Goal: Communication & Community: Answer question/provide support

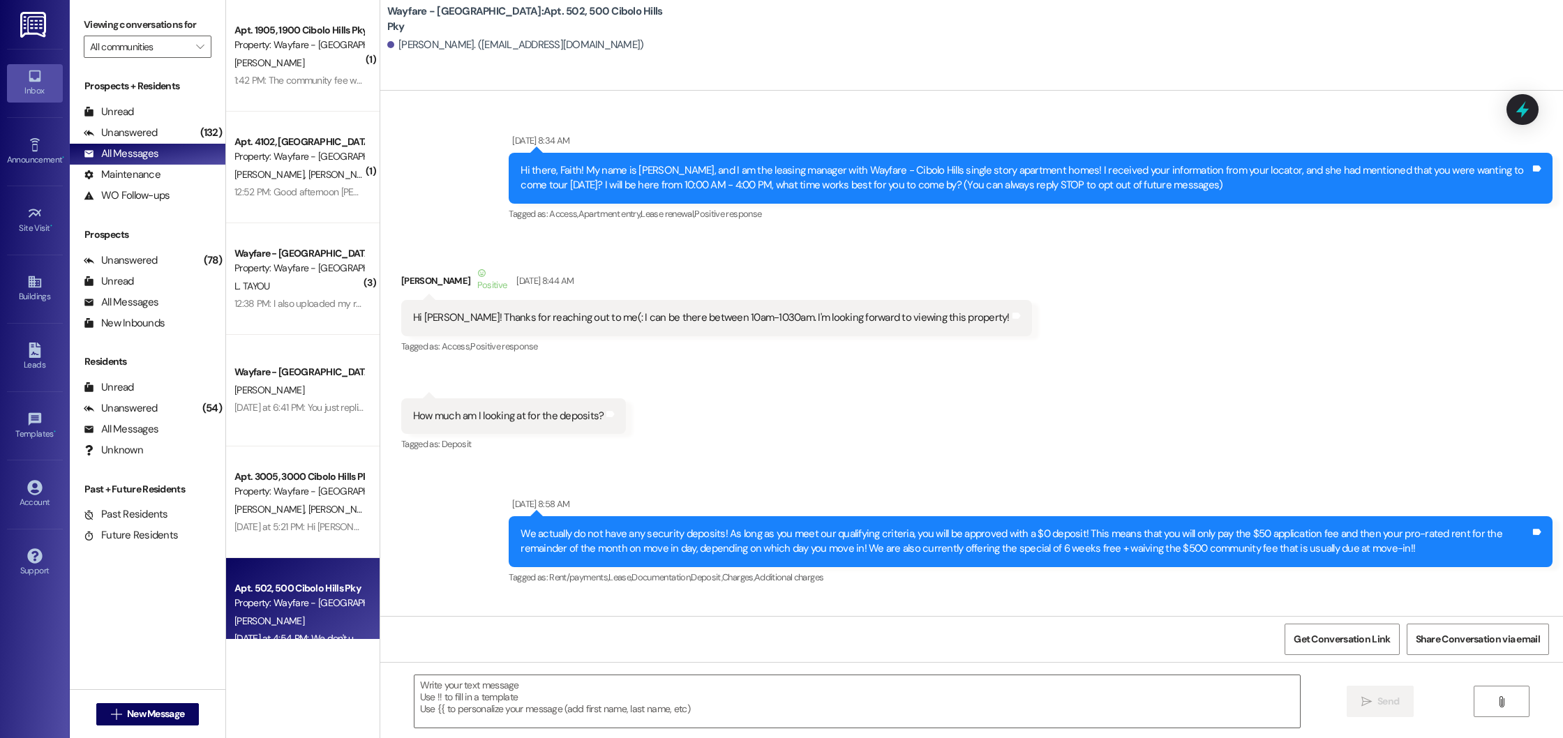
scroll to position [59652, 0]
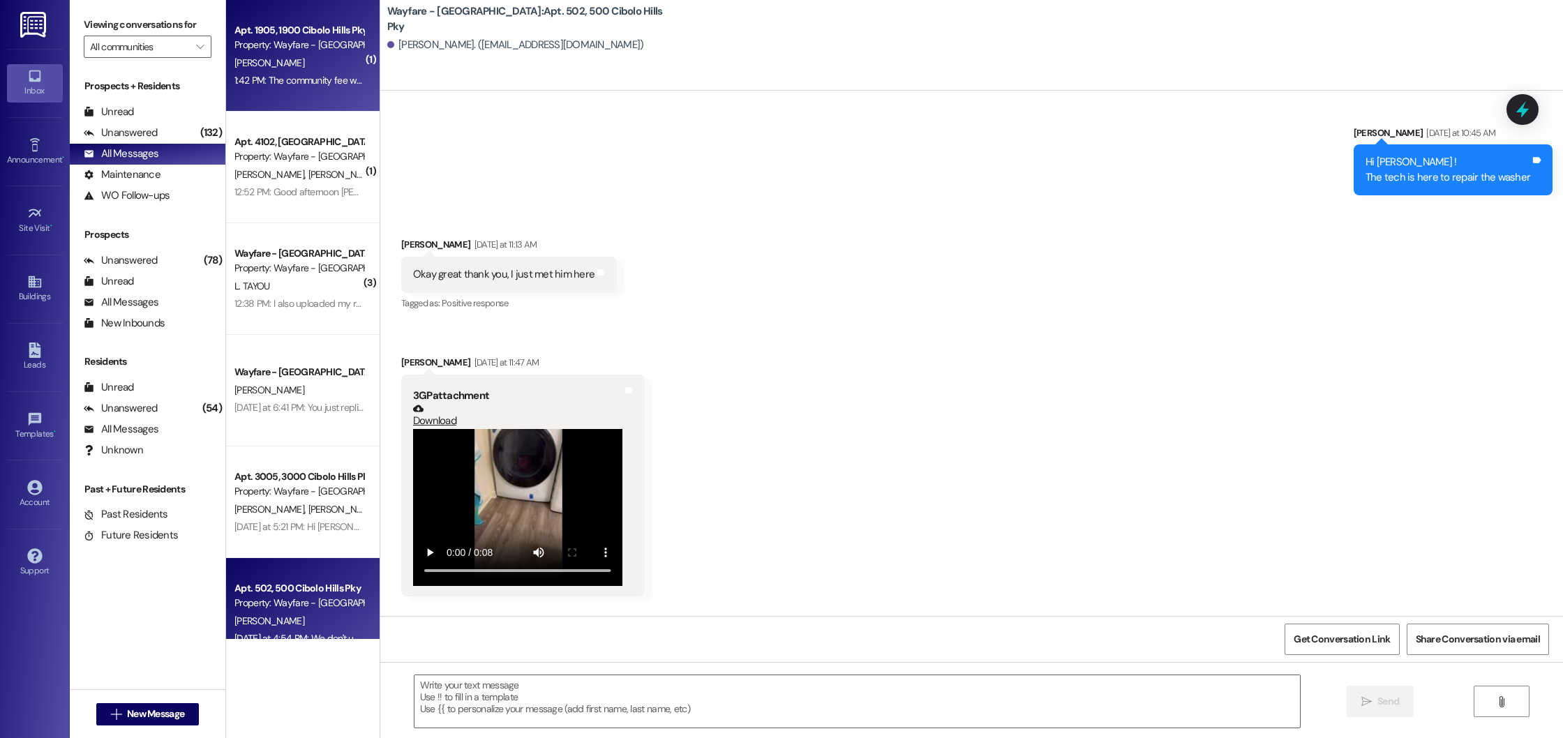
click at [259, 56] on div "[PERSON_NAME]" at bounding box center [299, 62] width 132 height 17
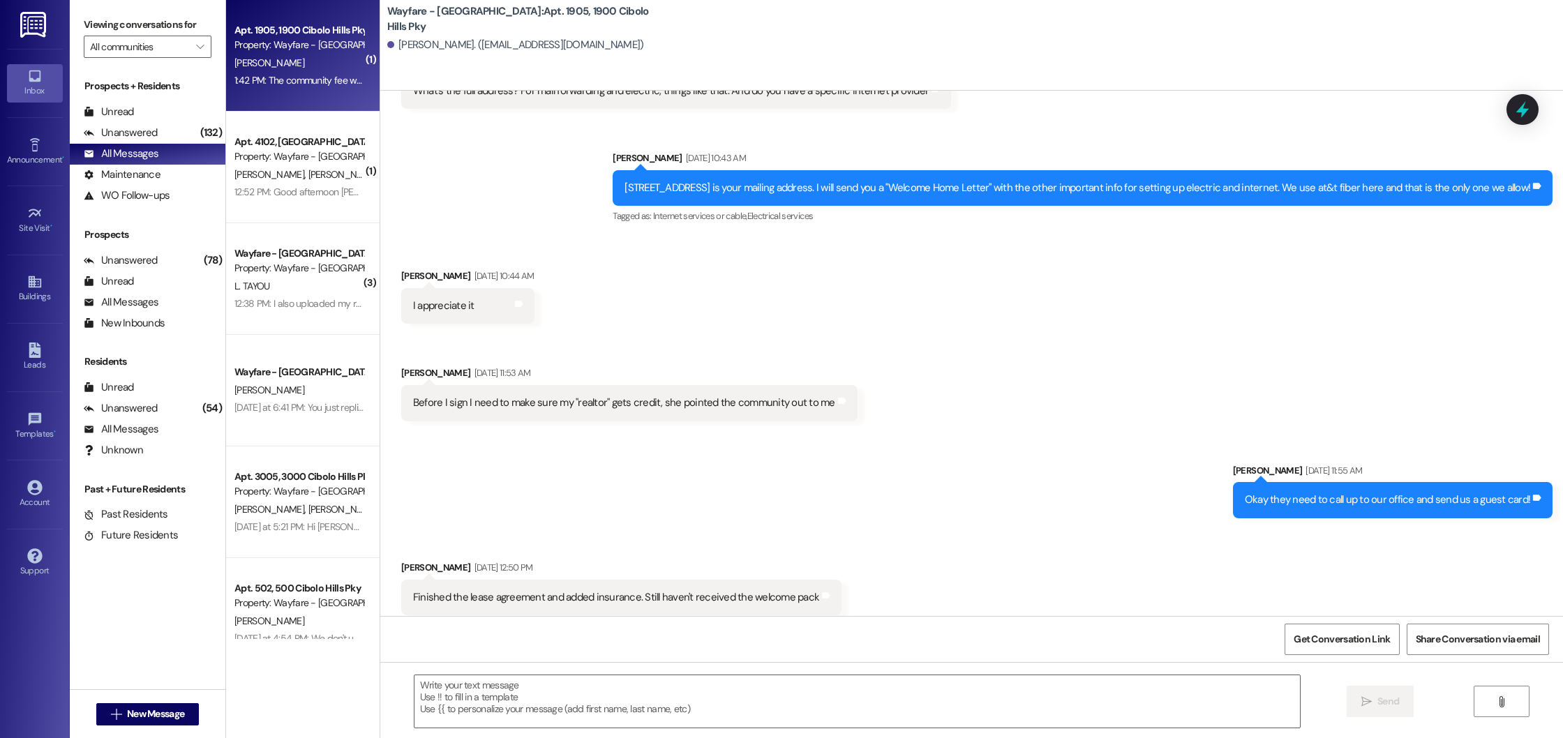
scroll to position [3272, 0]
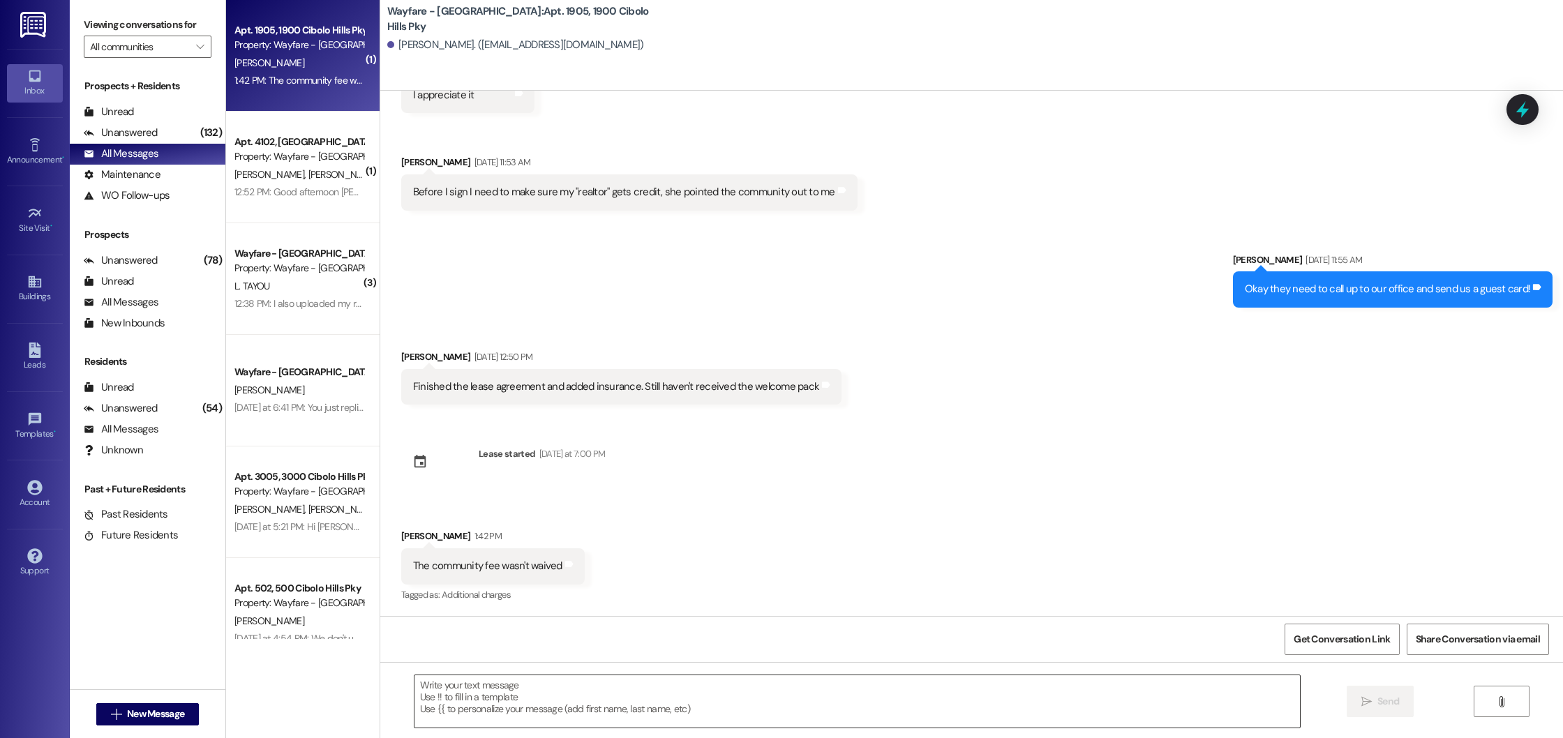
click at [607, 690] on textarea at bounding box center [856, 701] width 885 height 52
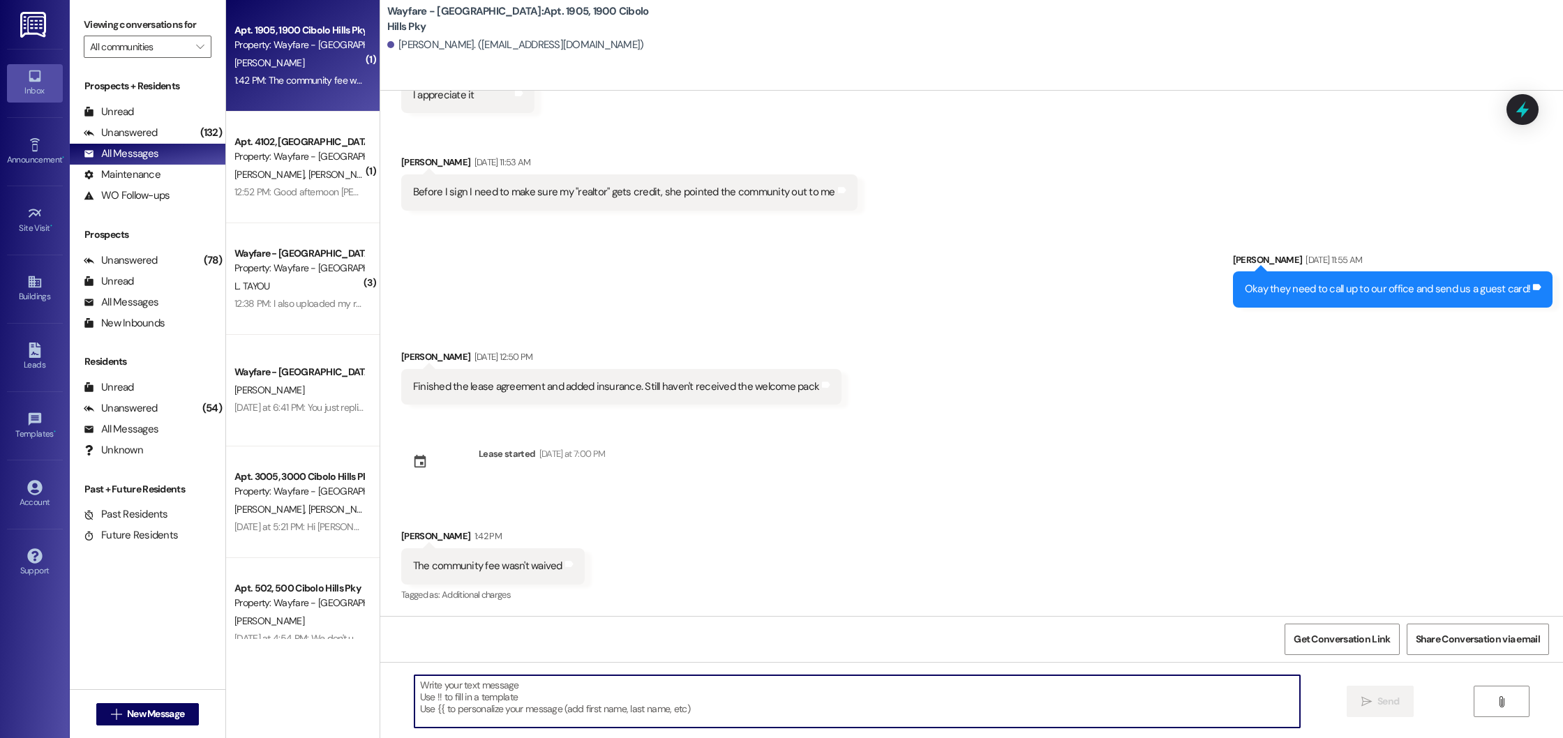
click at [496, 687] on textarea at bounding box center [856, 701] width 885 height 52
click at [709, 684] on textarea "Hi [PERSON_NAME], i have emailed upper management to get that removed" at bounding box center [856, 701] width 885 height 52
click at [450, 685] on textarea "Hi [PERSON_NAME], i have emailed upper management to get that removed" at bounding box center [856, 701] width 885 height 52
click at [719, 691] on textarea "Hi [PERSON_NAME], I have emailed upper management to get that removed" at bounding box center [856, 701] width 885 height 52
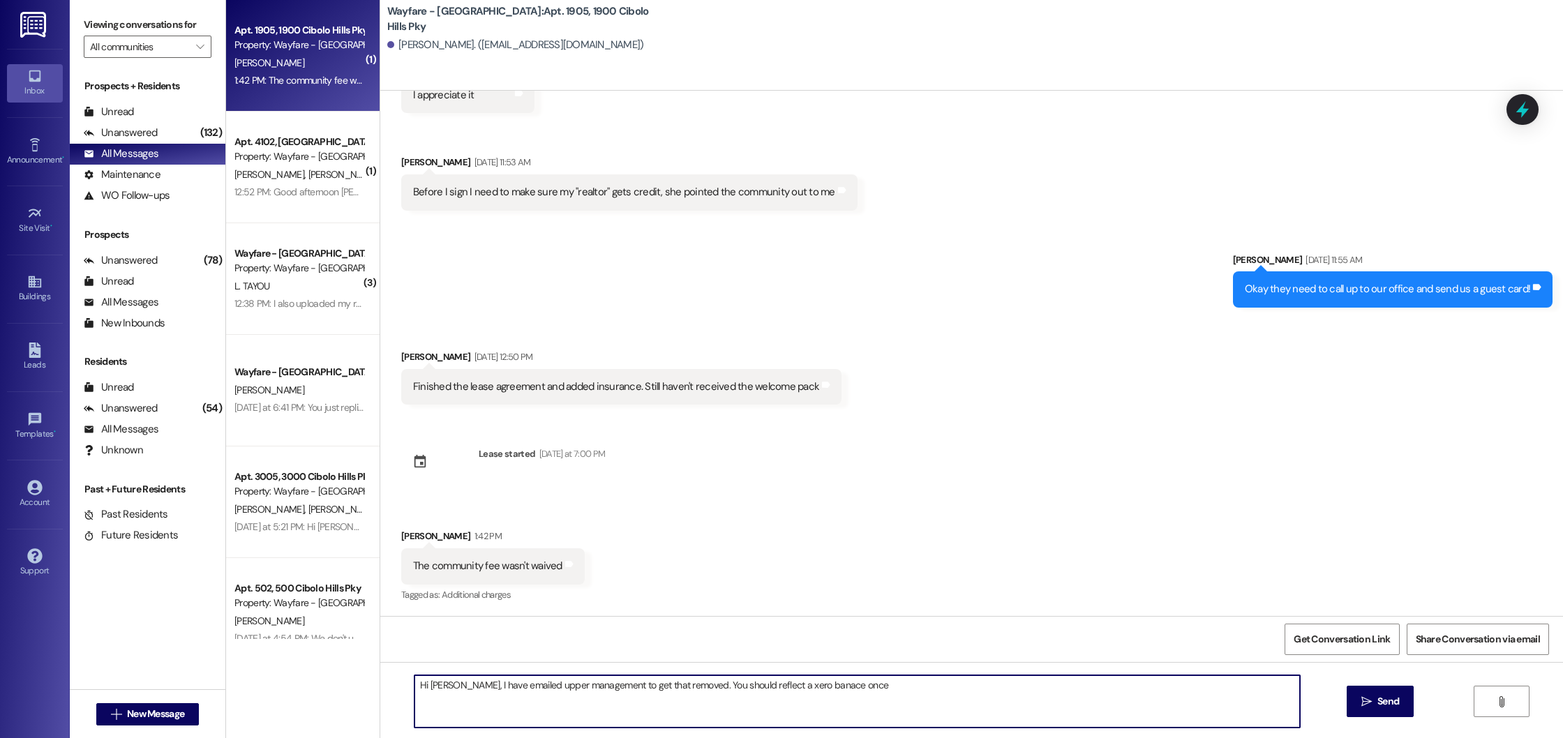
drag, startPoint x: 832, startPoint y: 689, endPoint x: 676, endPoint y: 687, distance: 156.3
click at [676, 687] on textarea "Hi [PERSON_NAME], I have emailed upper management to get that removed. You shou…" at bounding box center [856, 701] width 885 height 52
click at [779, 700] on textarea "Hi [PERSON_NAME], I have emailed upper management to get that removed, sorry ab…" at bounding box center [856, 701] width 885 height 52
type textarea "Hi [PERSON_NAME], I have emailed upper management to get that removed, sorry ab…"
click at [1375, 704] on span "Send" at bounding box center [1388, 701] width 27 height 15
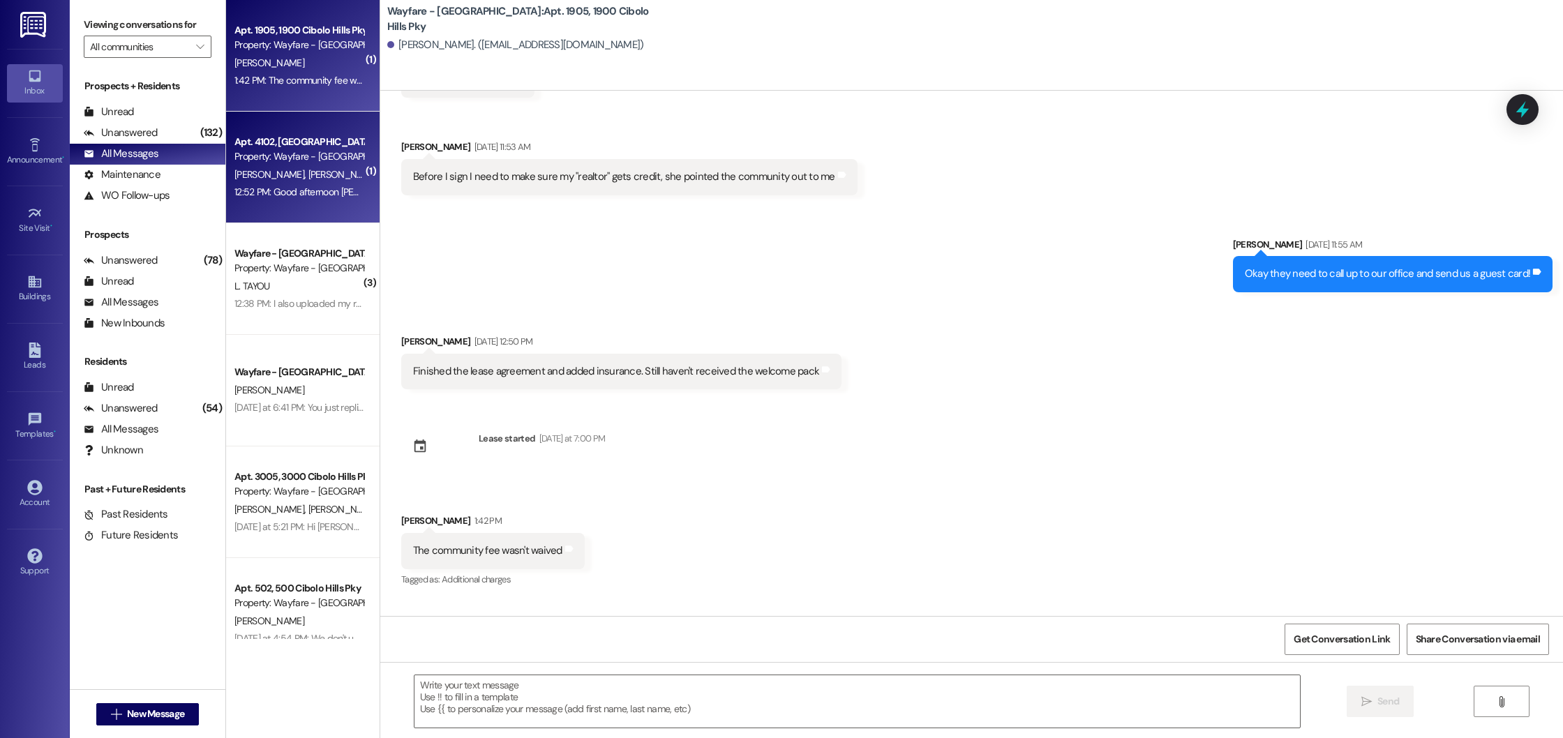
click at [319, 182] on div "[PERSON_NAME] [PERSON_NAME]" at bounding box center [299, 174] width 132 height 17
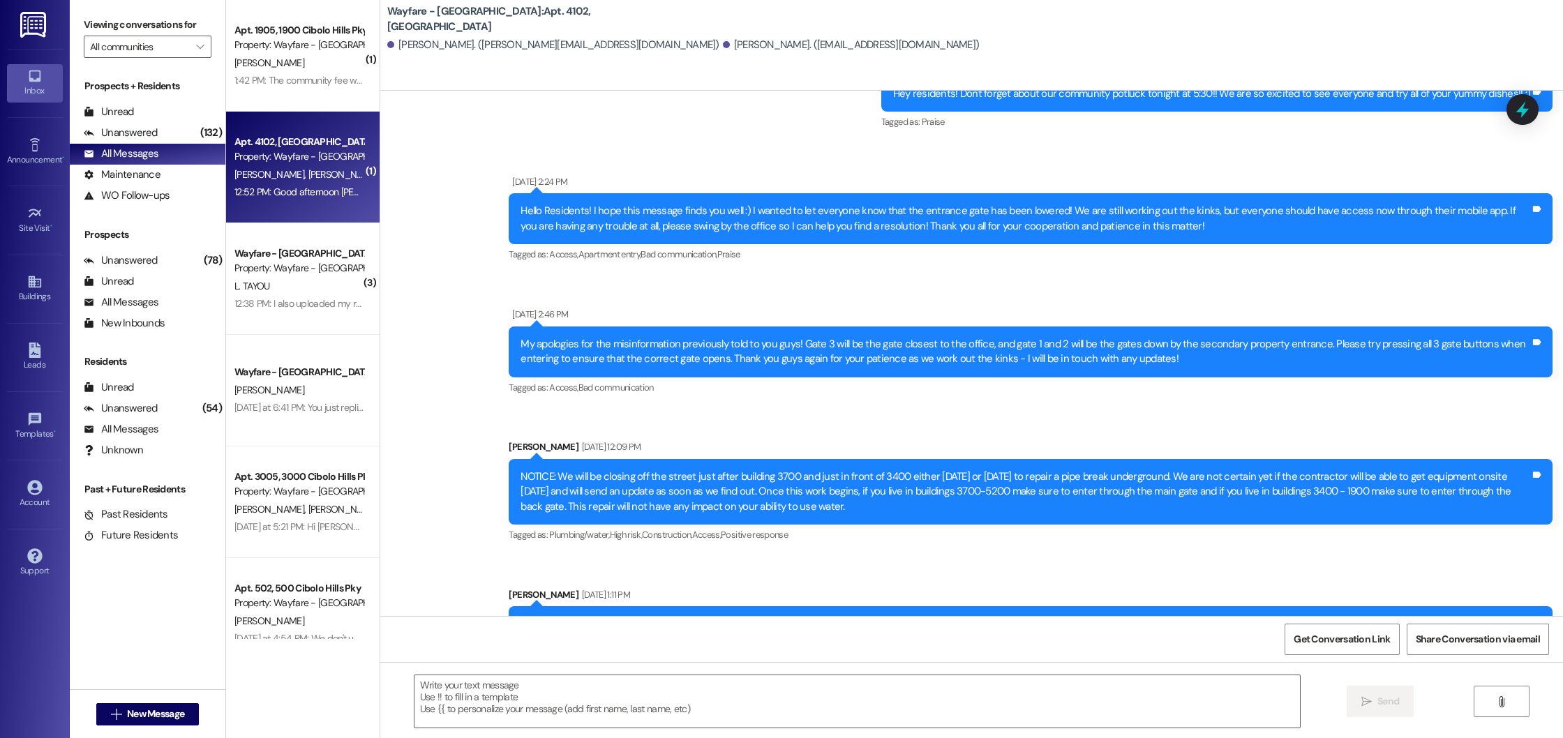
scroll to position [29498, 0]
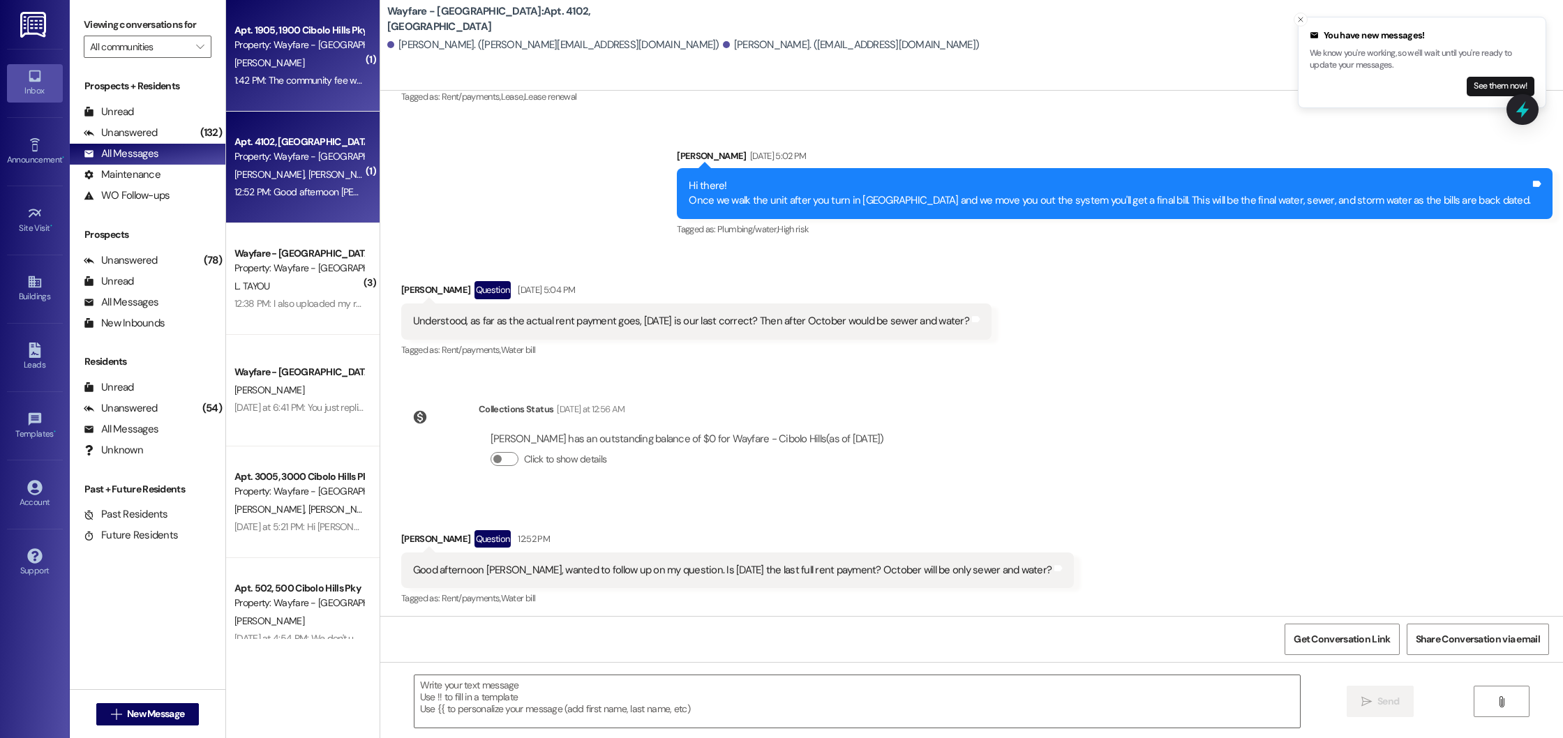
click at [302, 59] on div "[PERSON_NAME]" at bounding box center [299, 62] width 132 height 17
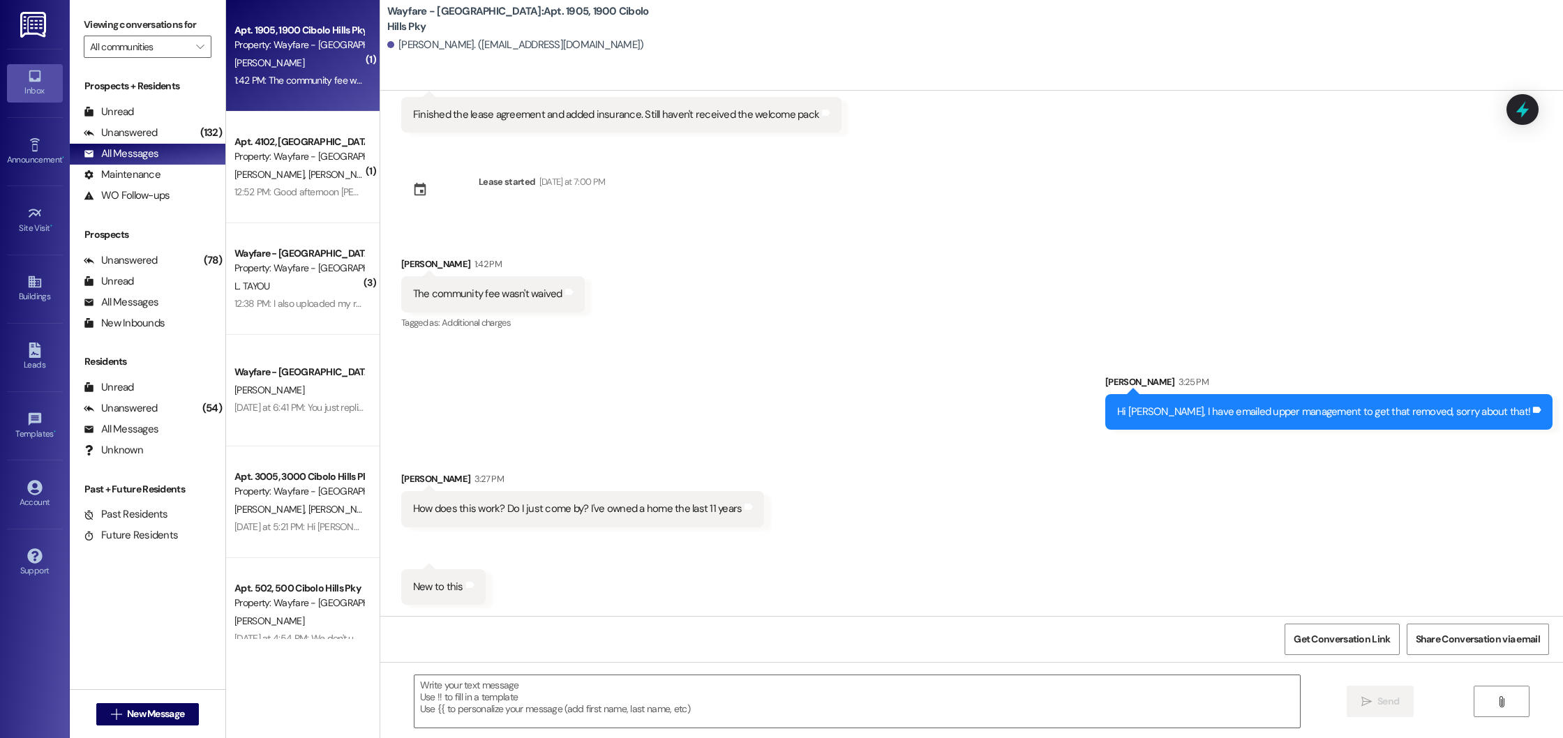
scroll to position [3544, 0]
click at [534, 715] on textarea at bounding box center [856, 701] width 885 height 52
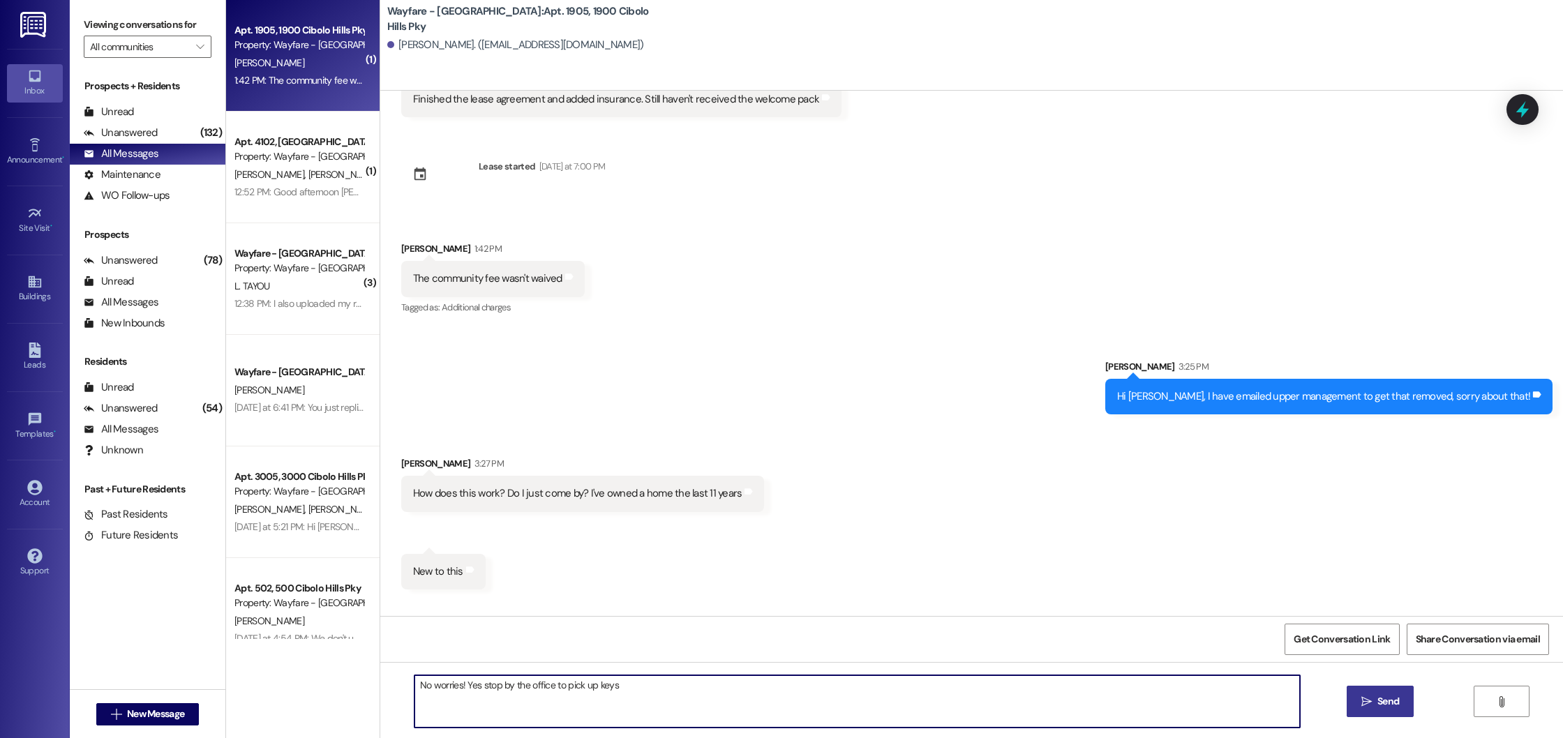
click at [467, 687] on textarea "No worries! Yes stop by the office to pick up keys" at bounding box center [856, 701] width 885 height 52
click at [625, 687] on textarea "No worries! Stop by the office to pick up keys" at bounding box center [856, 701] width 885 height 52
click at [750, 689] on textarea "No worries! Stop by the office to pick up keys and we can go over everything!" at bounding box center [856, 701] width 885 height 52
click at [457, 687] on textarea "No worries! Stop by the office to pick up keys and we can go over everything!" at bounding box center [856, 701] width 885 height 52
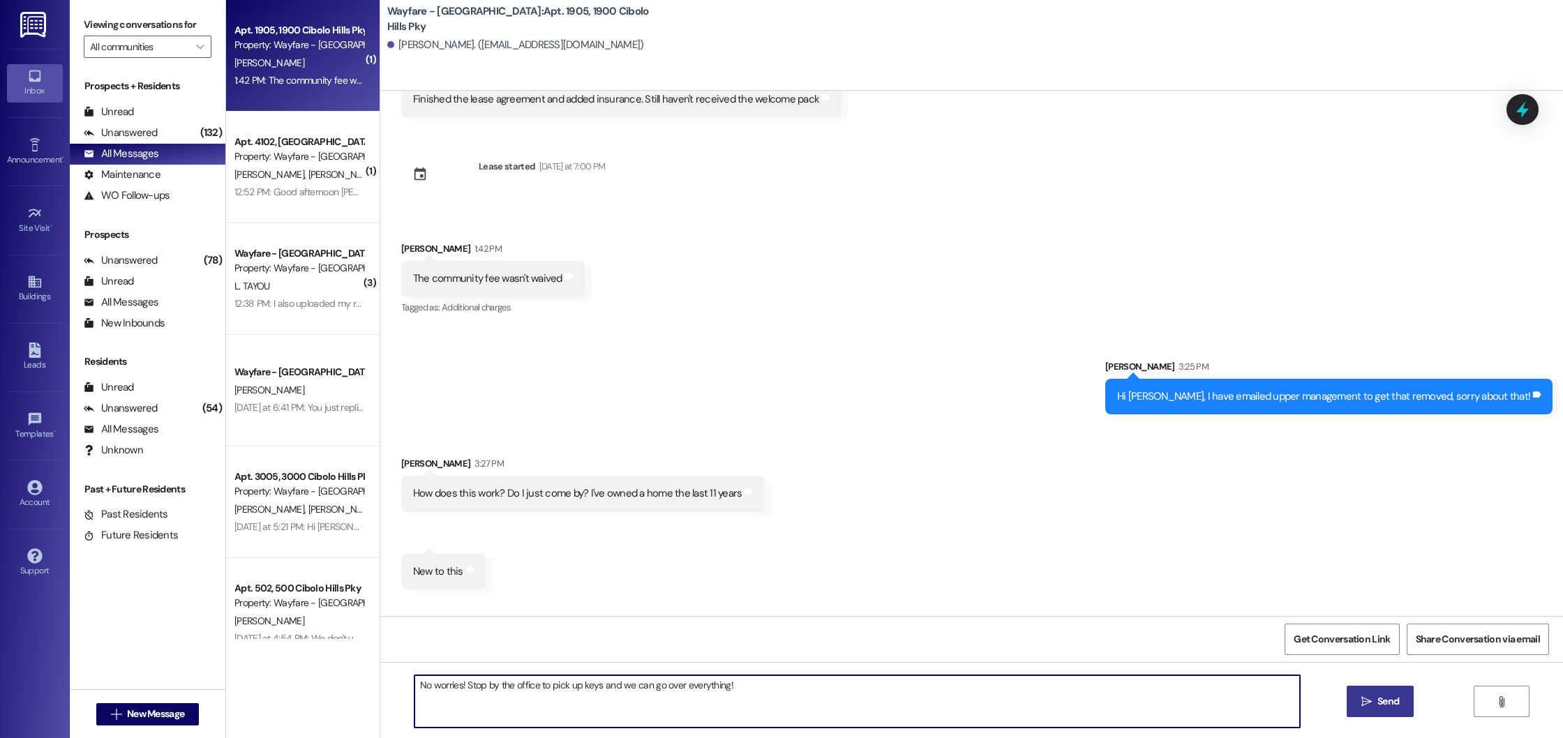
click at [742, 691] on textarea "No worries! Stop by the office to pick up keys and we can go over everything!" at bounding box center [856, 701] width 885 height 52
type textarea "No worries! Stop by the office to pick up keys and we can go over everything!"
click at [1405, 707] on button " Send" at bounding box center [1381, 701] width 68 height 31
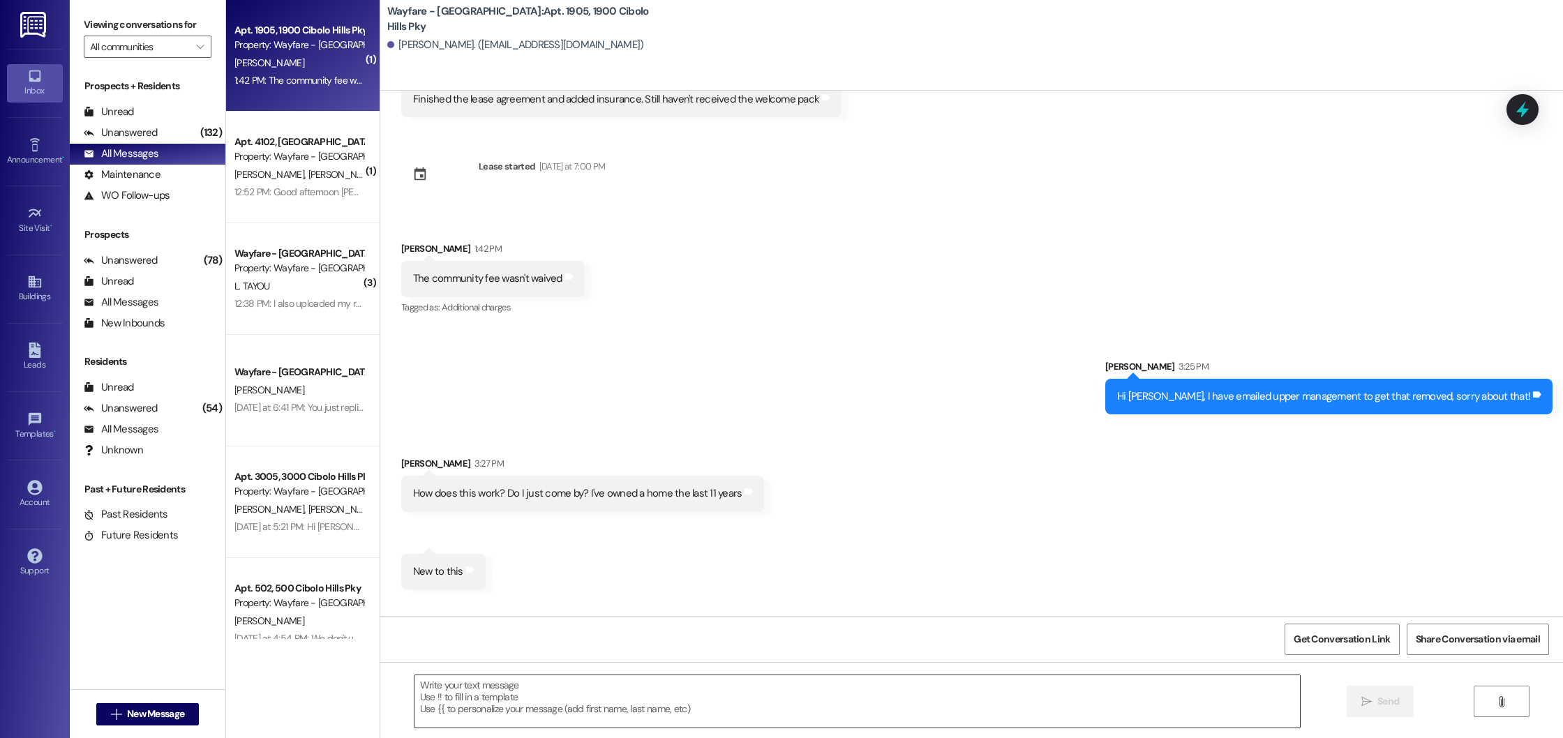
click at [614, 686] on textarea at bounding box center [856, 701] width 885 height 52
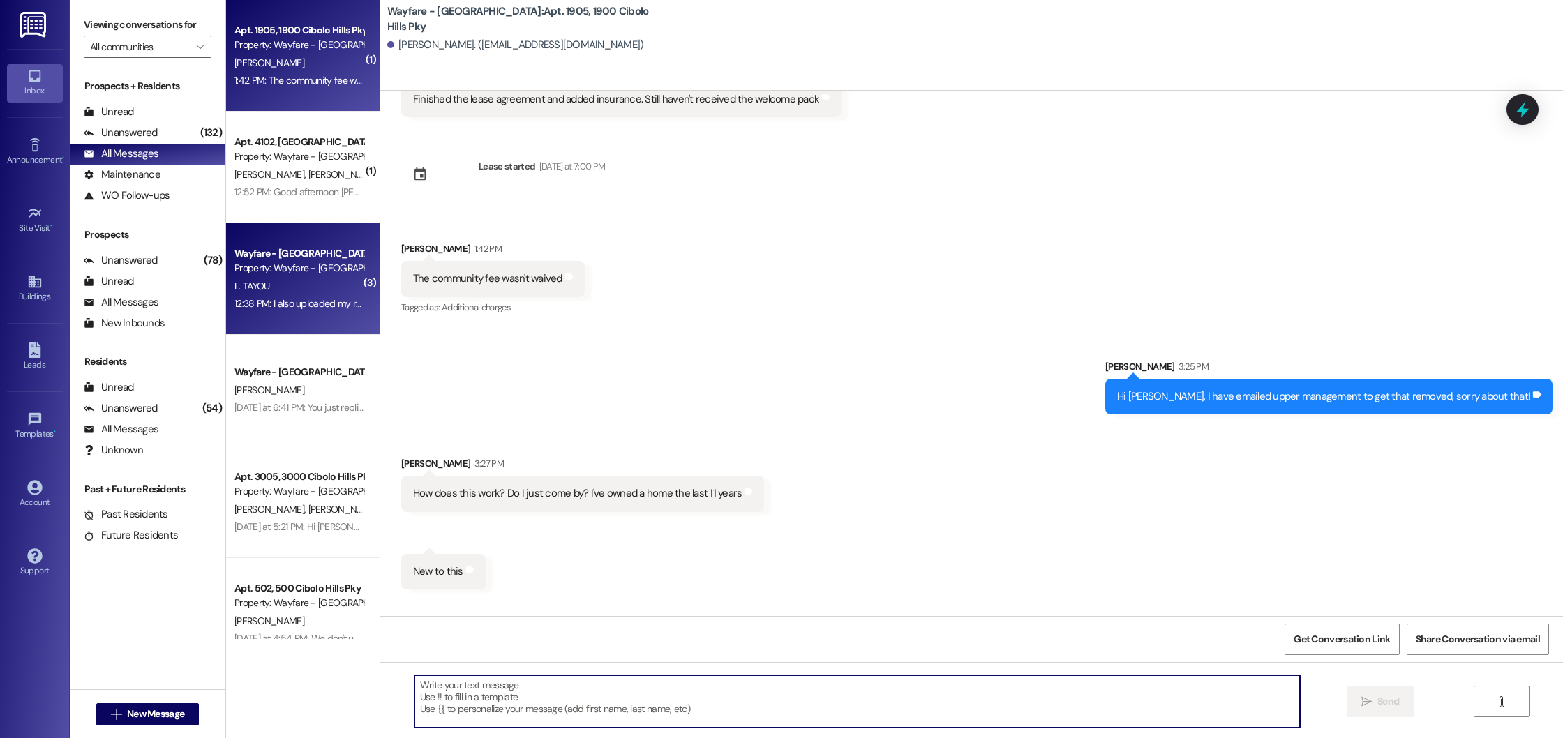
click at [292, 278] on div "L. TAYOU" at bounding box center [299, 286] width 132 height 17
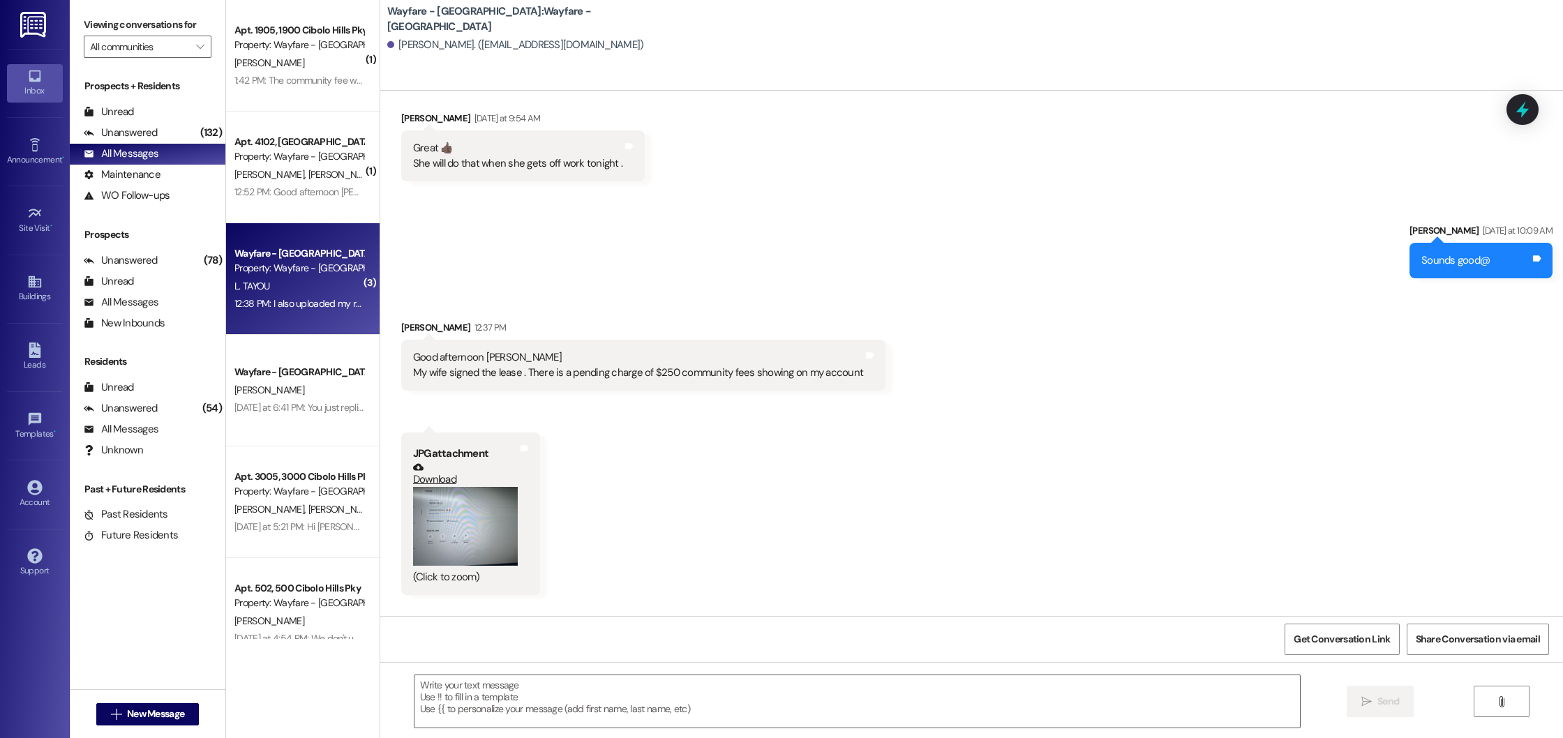
scroll to position [860, 0]
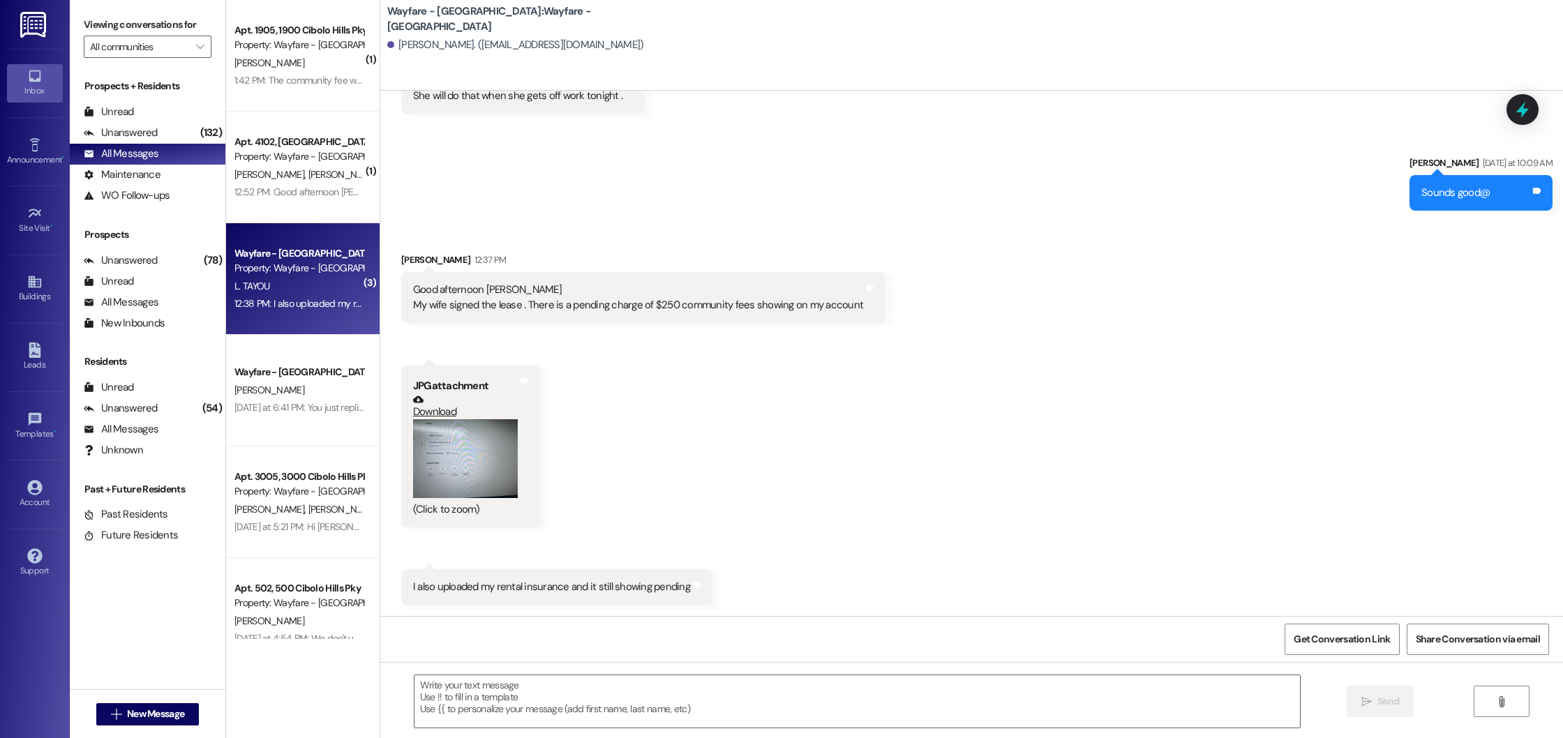
click at [500, 457] on button "Zoom image" at bounding box center [465, 458] width 105 height 79
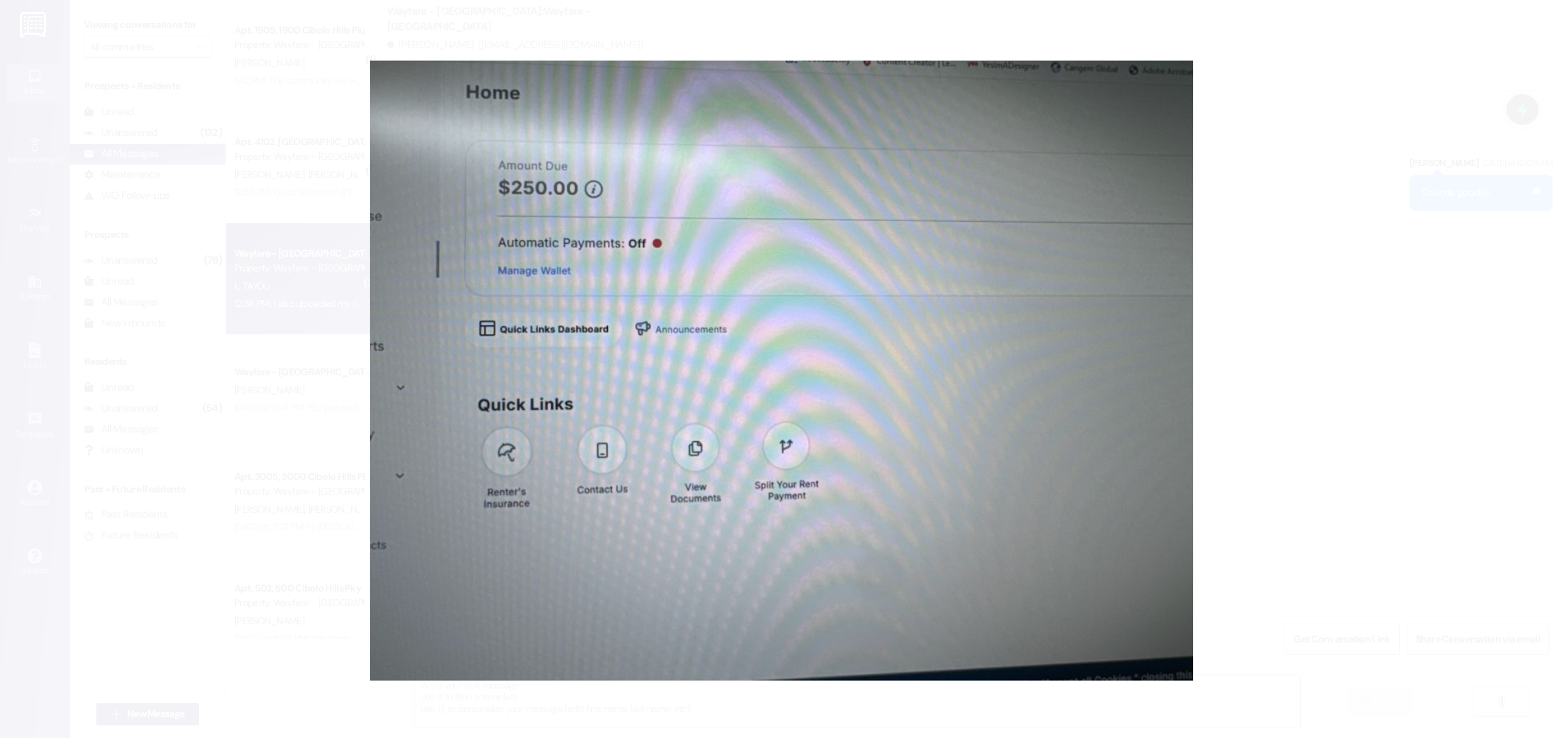
click at [1398, 458] on button "Unzoom image" at bounding box center [781, 369] width 1563 height 738
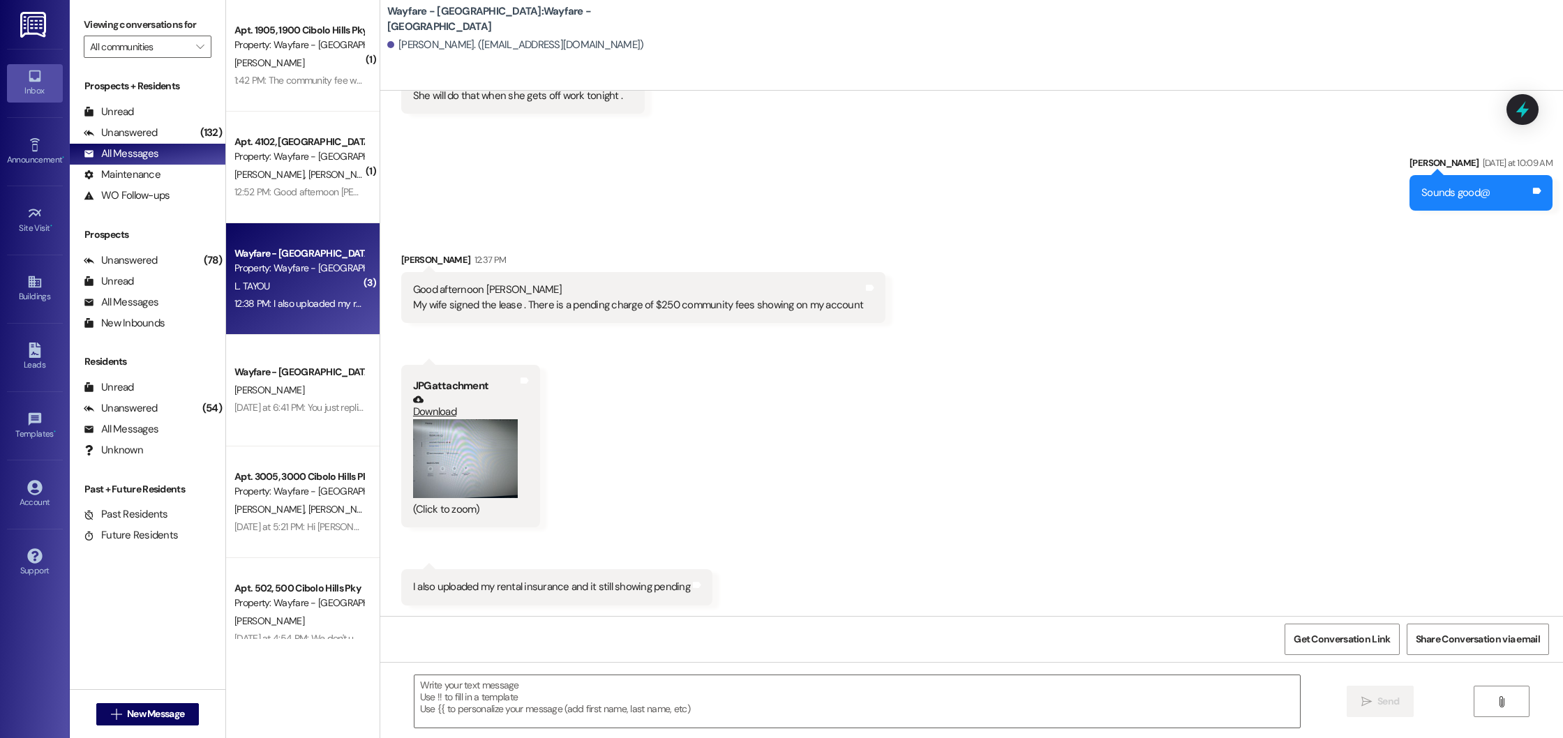
click at [445, 455] on button "Zoom image" at bounding box center [465, 458] width 105 height 79
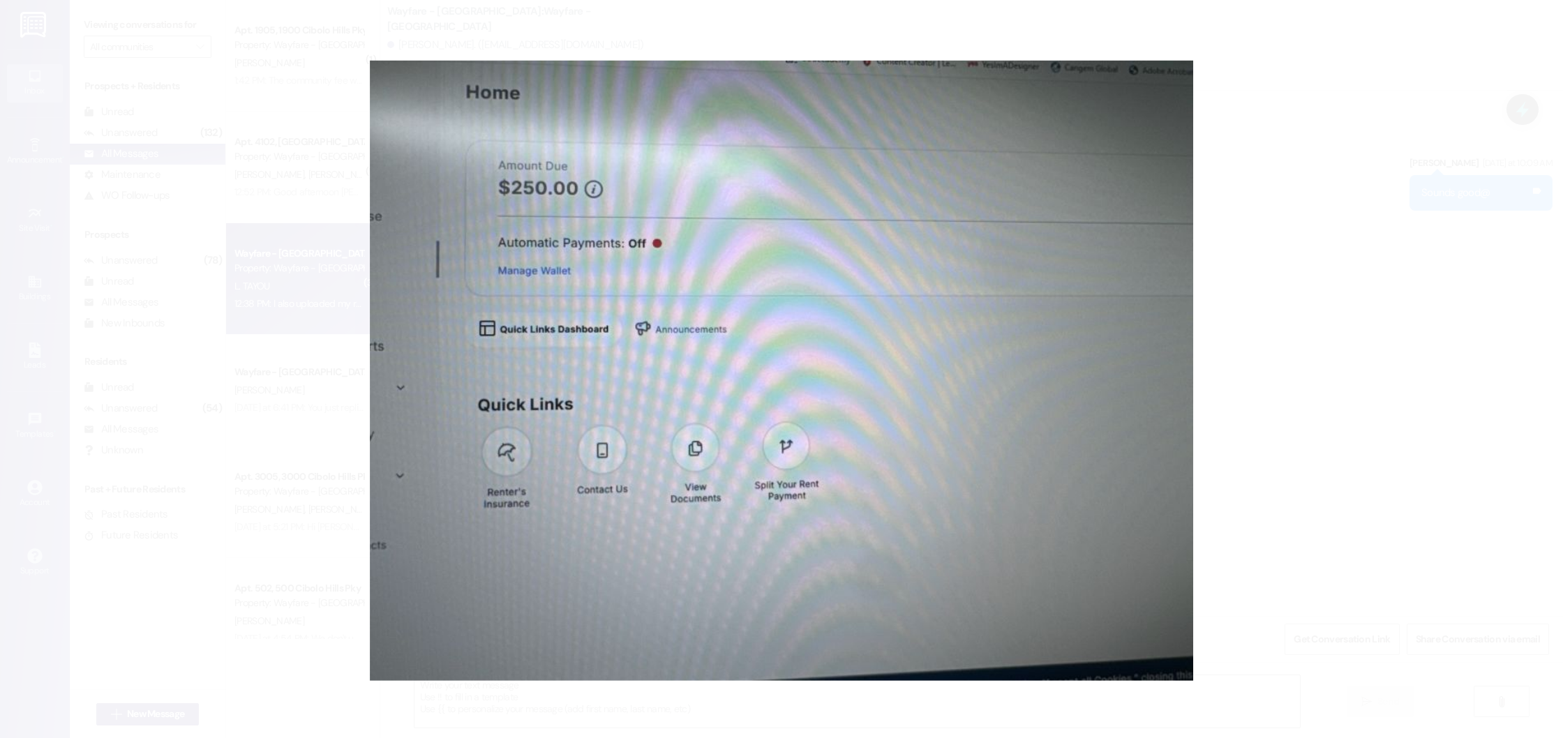
click at [1398, 327] on button "Unzoom image" at bounding box center [781, 369] width 1563 height 738
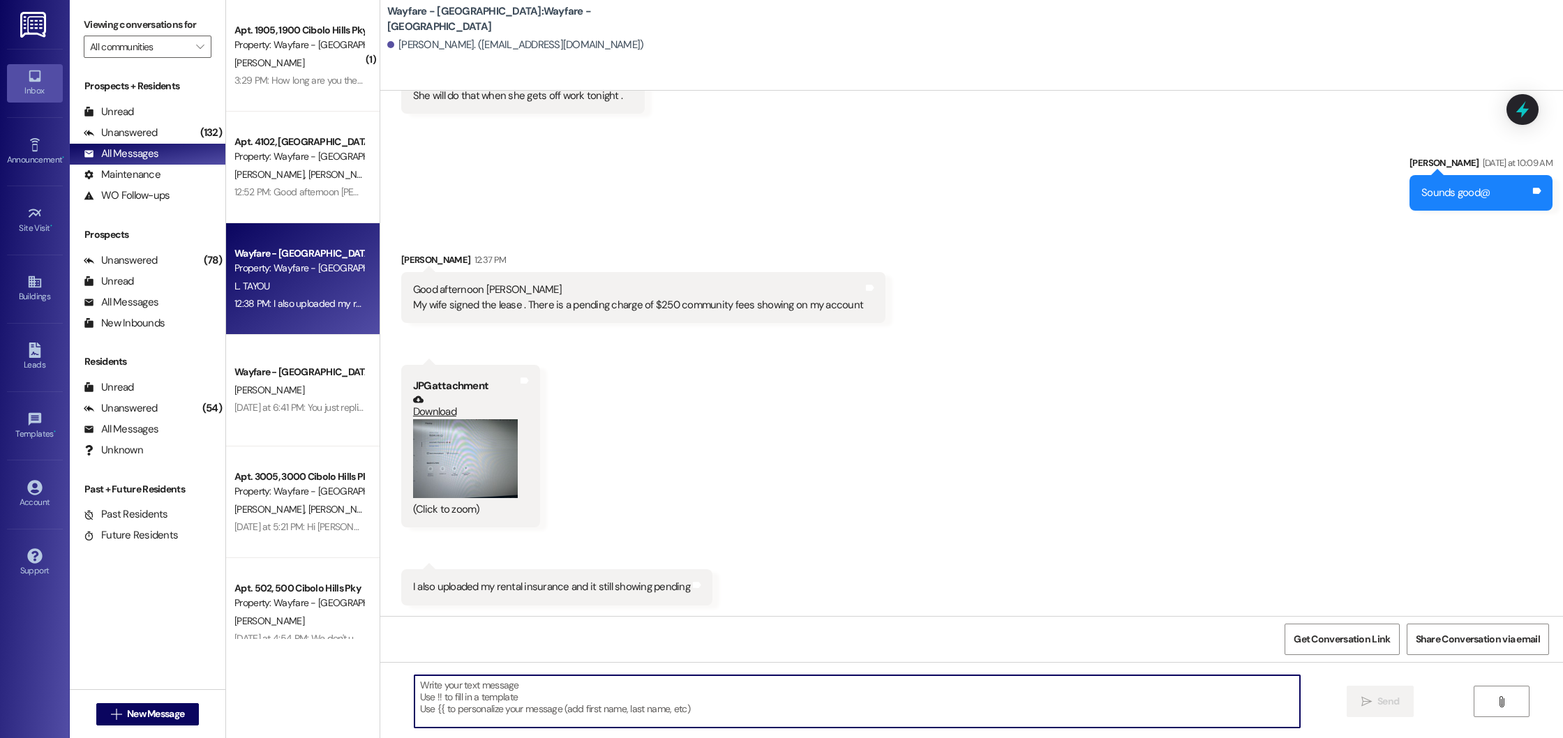
click at [503, 700] on textarea at bounding box center [856, 701] width 885 height 52
click at [461, 687] on textarea "Hello! your balance has been updated and should refl" at bounding box center [856, 701] width 885 height 52
click at [630, 685] on textarea "Hello! your account has been updated and should refl" at bounding box center [856, 701] width 885 height 52
click at [437, 688] on textarea "Hello! your account has been updated and should refl" at bounding box center [856, 701] width 885 height 52
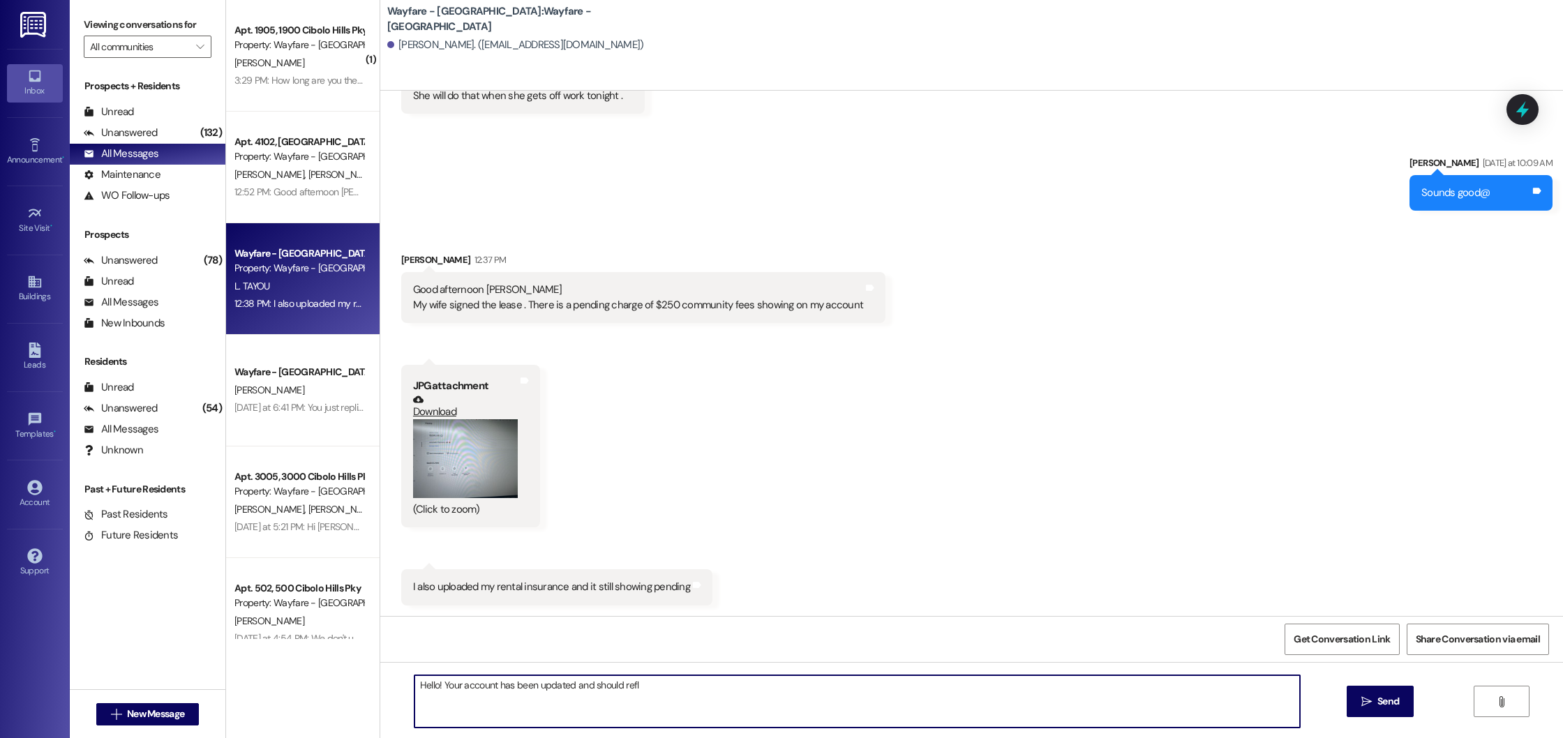
click at [639, 687] on textarea "Hello! Your account has been updated and should refl" at bounding box center [856, 701] width 885 height 52
drag, startPoint x: 712, startPoint y: 684, endPoint x: 798, endPoint y: 688, distance: 85.9
click at [798, 688] on textarea "Hello! Your account has been updated and should reflect as a zero balance. the …" at bounding box center [856, 701] width 885 height 52
type textarea "Hello! Your account has been updated and should reflect as a zero balance. The …"
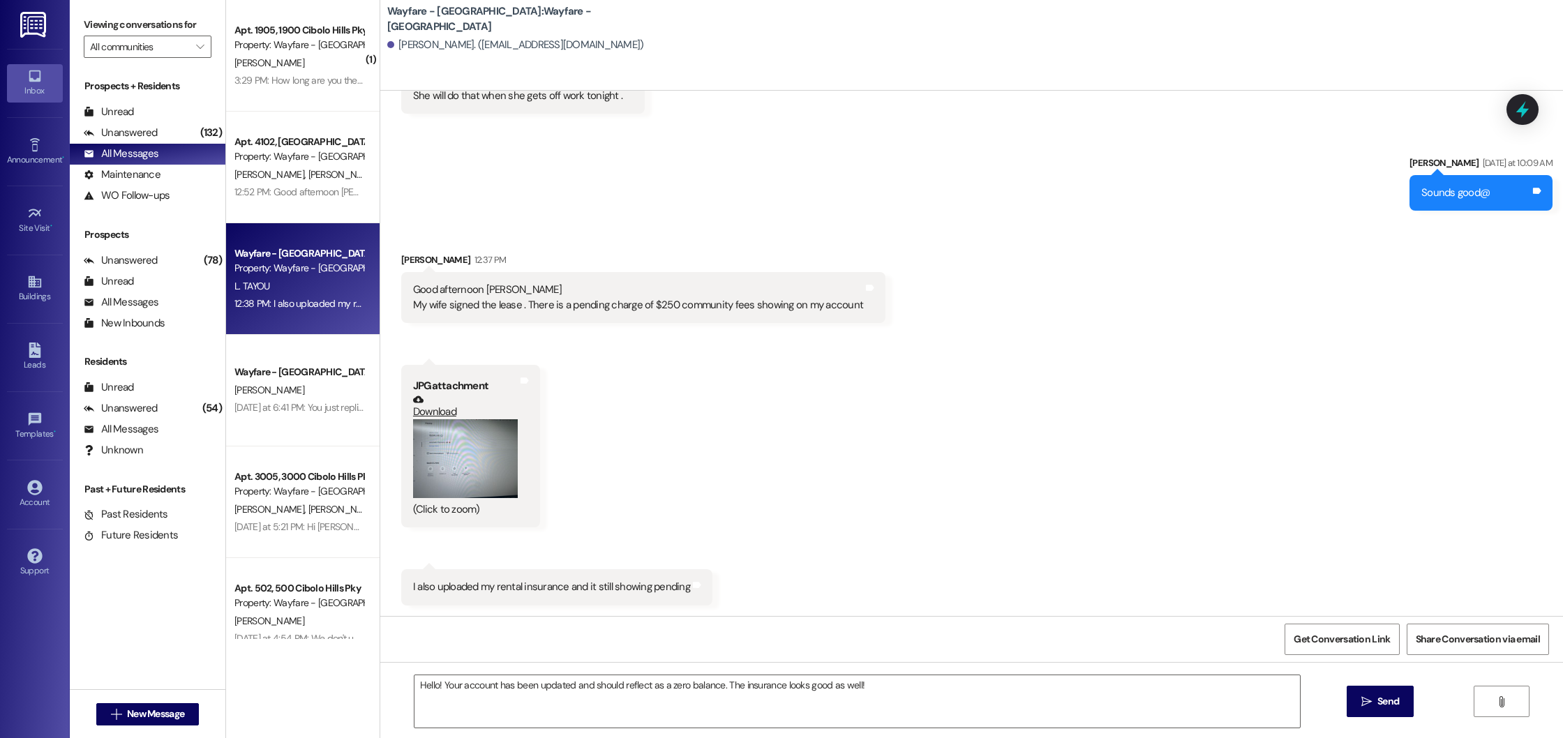
click at [1375, 695] on span "Send" at bounding box center [1388, 701] width 27 height 15
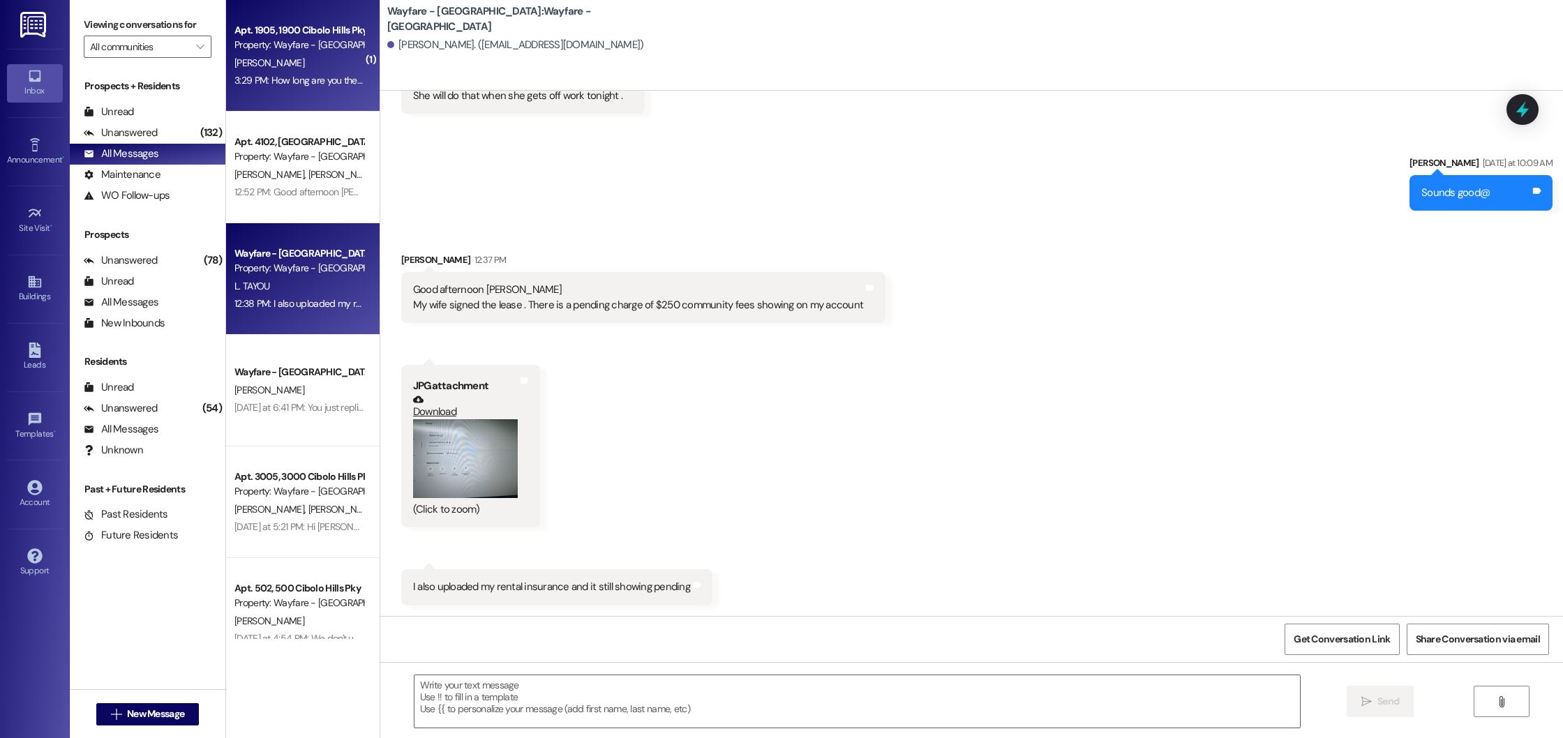
click at [265, 40] on div "Property: Wayfare - [GEOGRAPHIC_DATA]" at bounding box center [298, 45] width 129 height 15
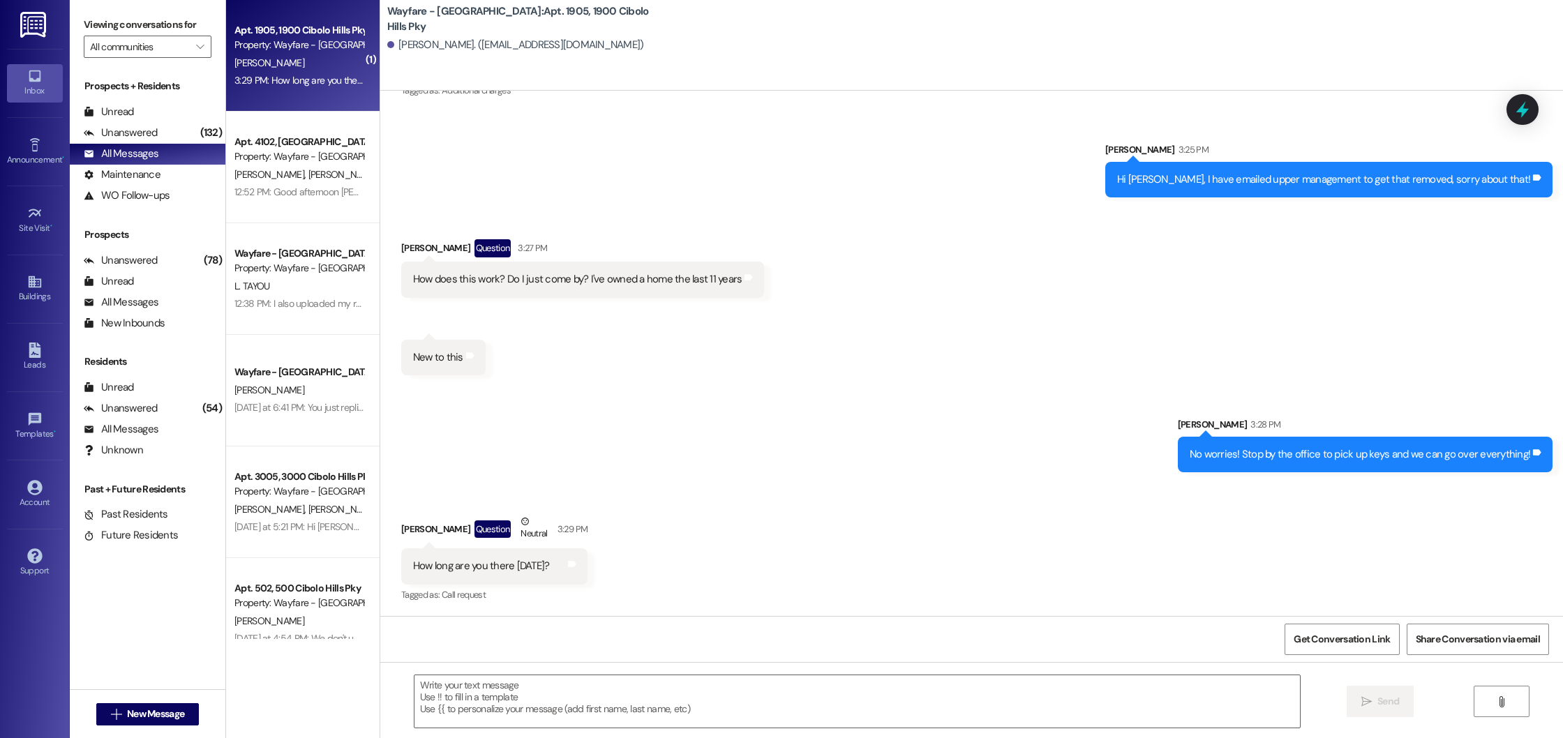
scroll to position [3776, 0]
click at [472, 714] on textarea at bounding box center [856, 701] width 885 height 52
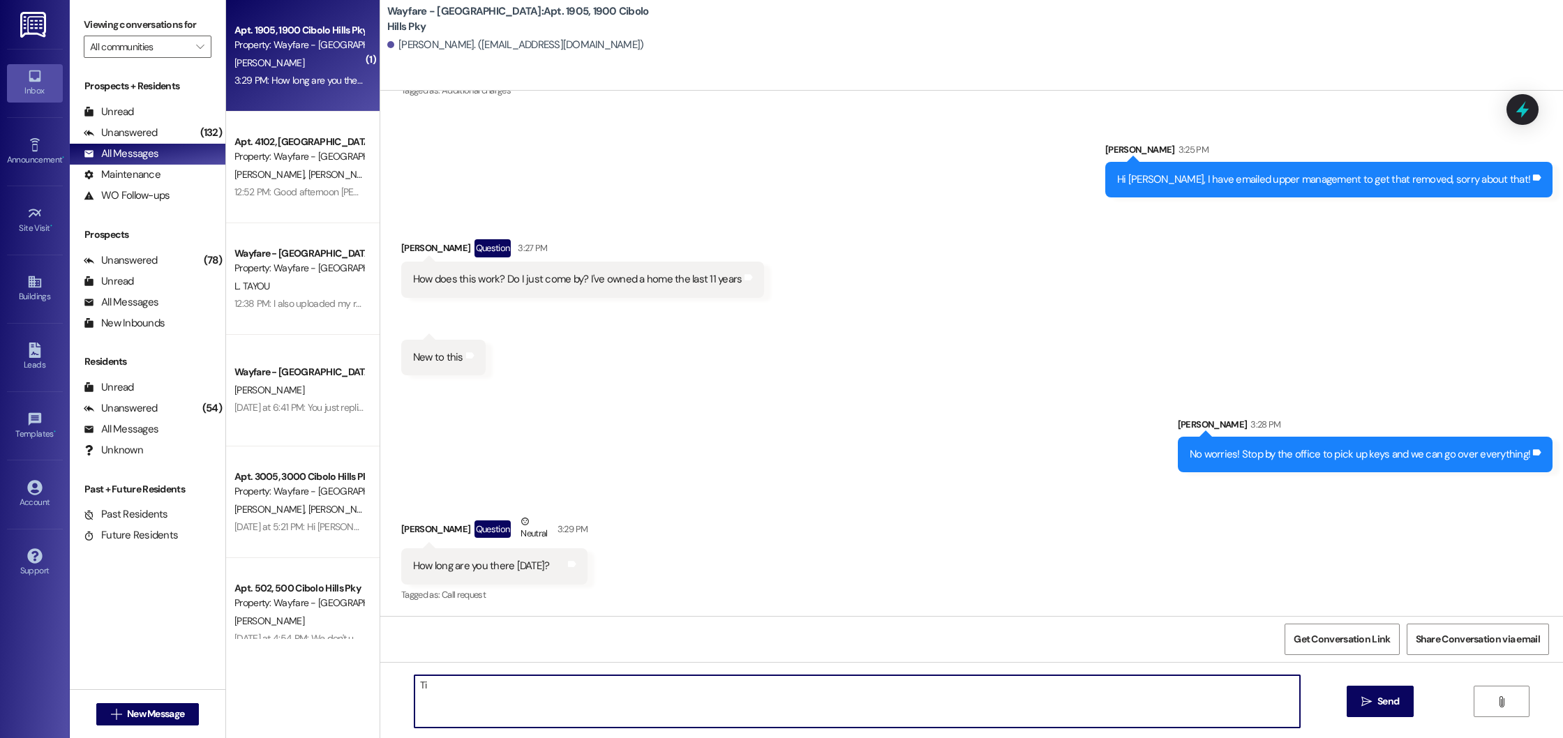
type textarea "T"
click at [433, 686] on textarea "I willl ne here till 5:30" at bounding box center [856, 701] width 885 height 52
click at [525, 687] on textarea "I willl be here till 5:30" at bounding box center [856, 701] width 885 height 52
click at [428, 684] on textarea "I willl be here till 5:30" at bounding box center [856, 701] width 885 height 52
click at [517, 704] on textarea "I will be here till 5:30" at bounding box center [856, 701] width 885 height 52
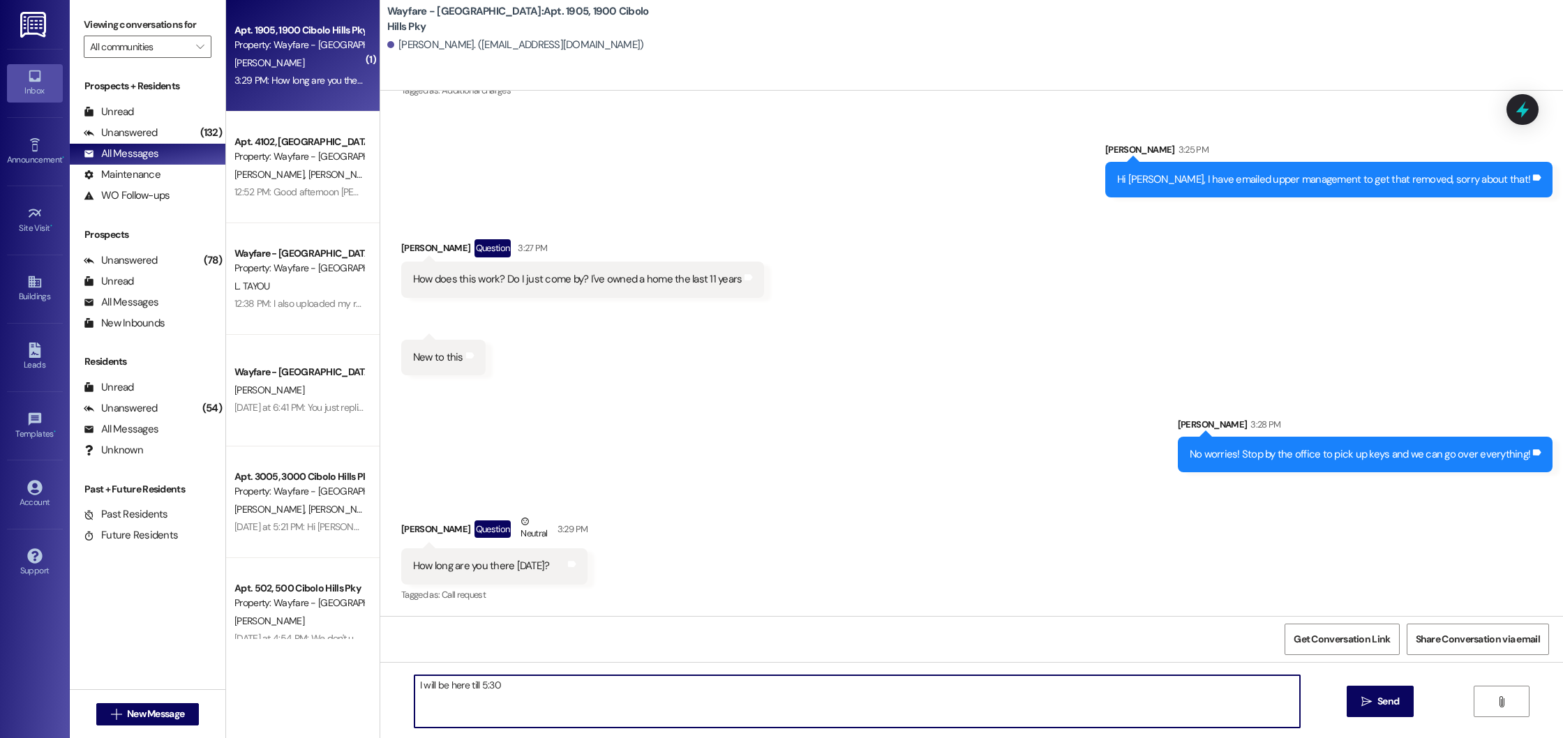
drag, startPoint x: 501, startPoint y: 698, endPoint x: 407, endPoint y: 684, distance: 94.6
click at [414, 684] on textarea "I will be here till 5:30" at bounding box center [856, 701] width 885 height 52
click at [508, 688] on textarea "The office closes at 5:30😊" at bounding box center [856, 701] width 885 height 52
type textarea "The office closes at 5:30 😊"
click at [1396, 703] on span "Send" at bounding box center [1388, 701] width 22 height 15
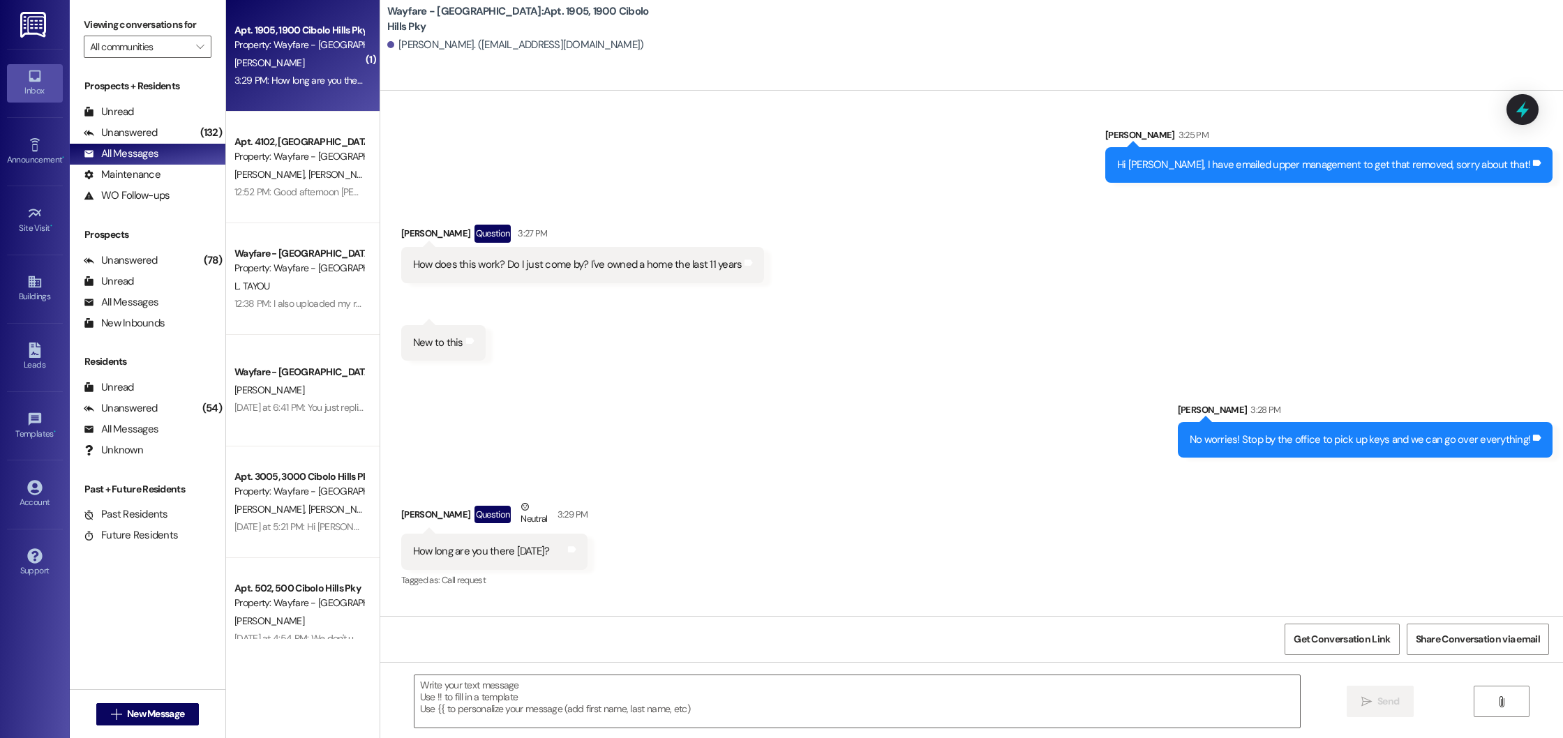
scroll to position [3873, 0]
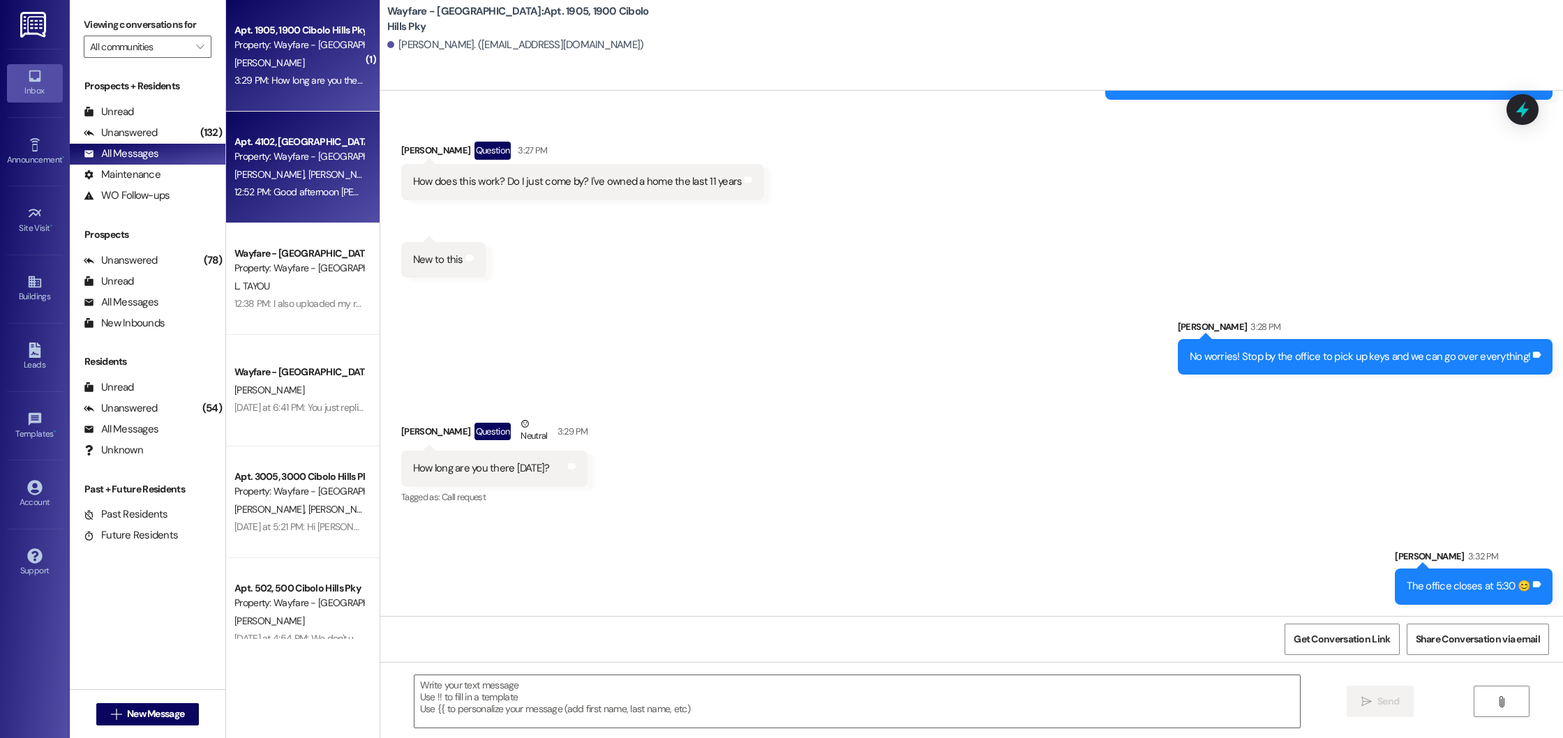
click at [308, 163] on div "Property: Wayfare - [GEOGRAPHIC_DATA]" at bounding box center [298, 156] width 129 height 15
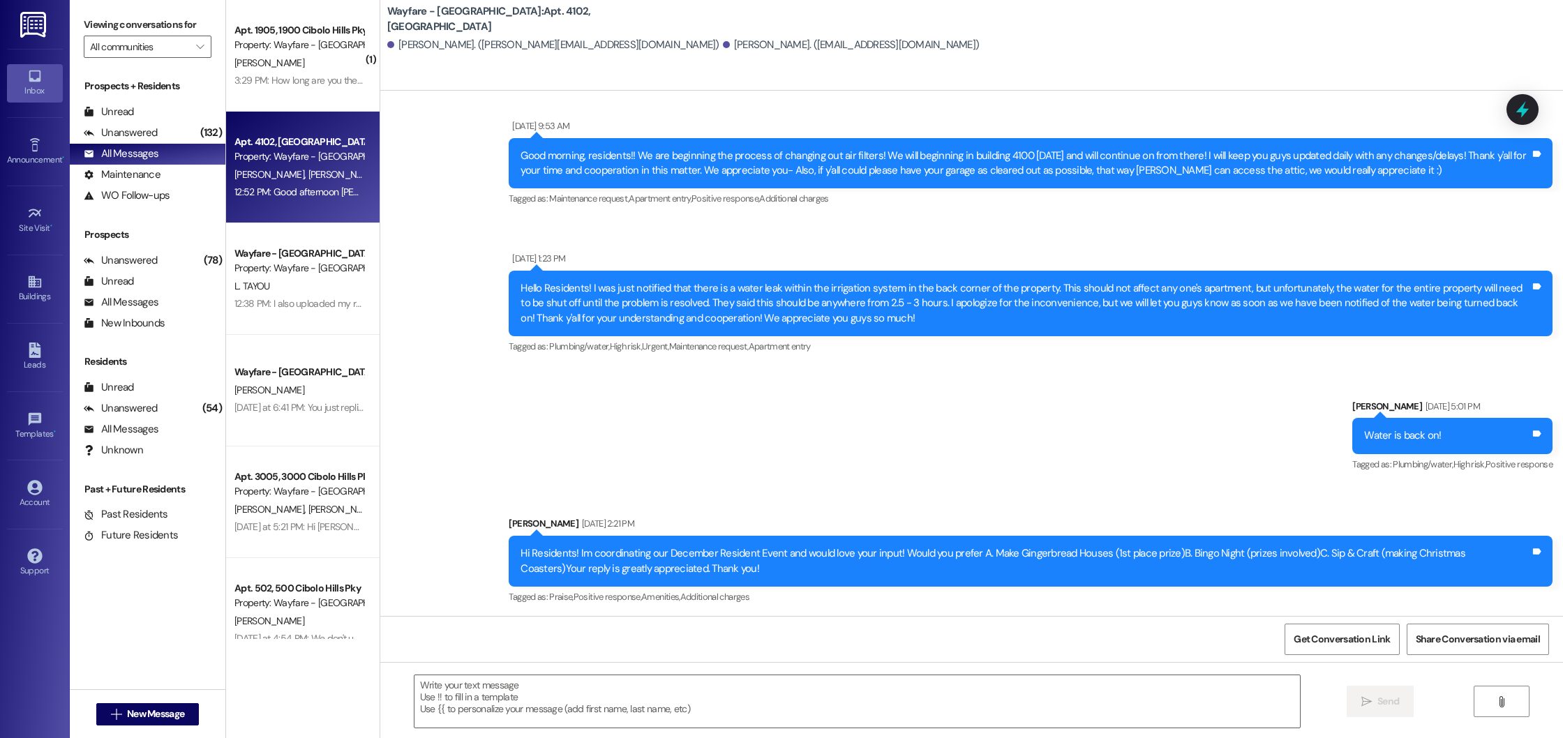
scroll to position [29498, 0]
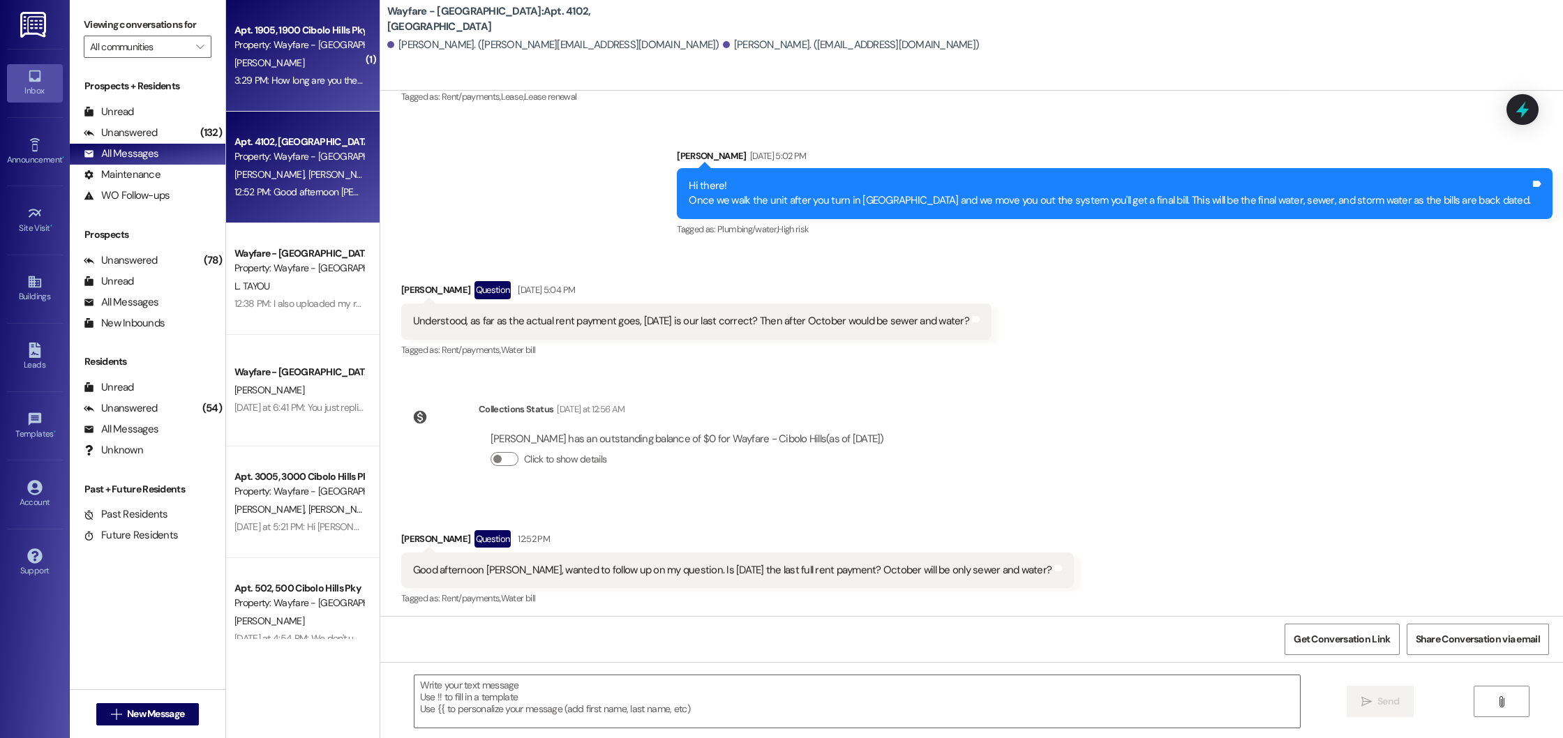
click at [299, 92] on div "Apt. 1905, 1900 Cibolo Hills Pky Property: Wayfare - Cibolo Hills [PERSON_NAME]…" at bounding box center [303, 56] width 154 height 112
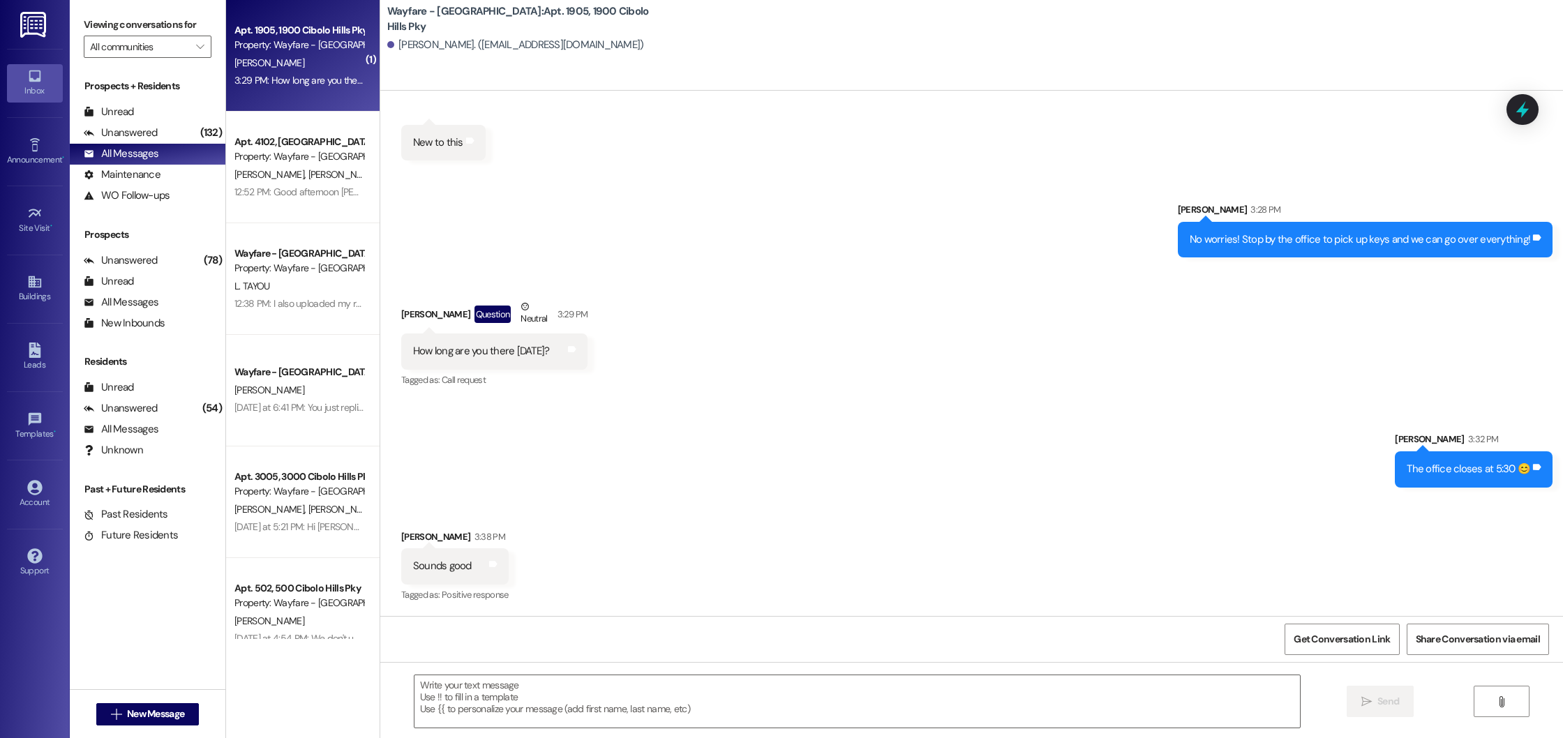
scroll to position [3991, 0]
click at [291, 68] on div "[PERSON_NAME]" at bounding box center [299, 62] width 132 height 17
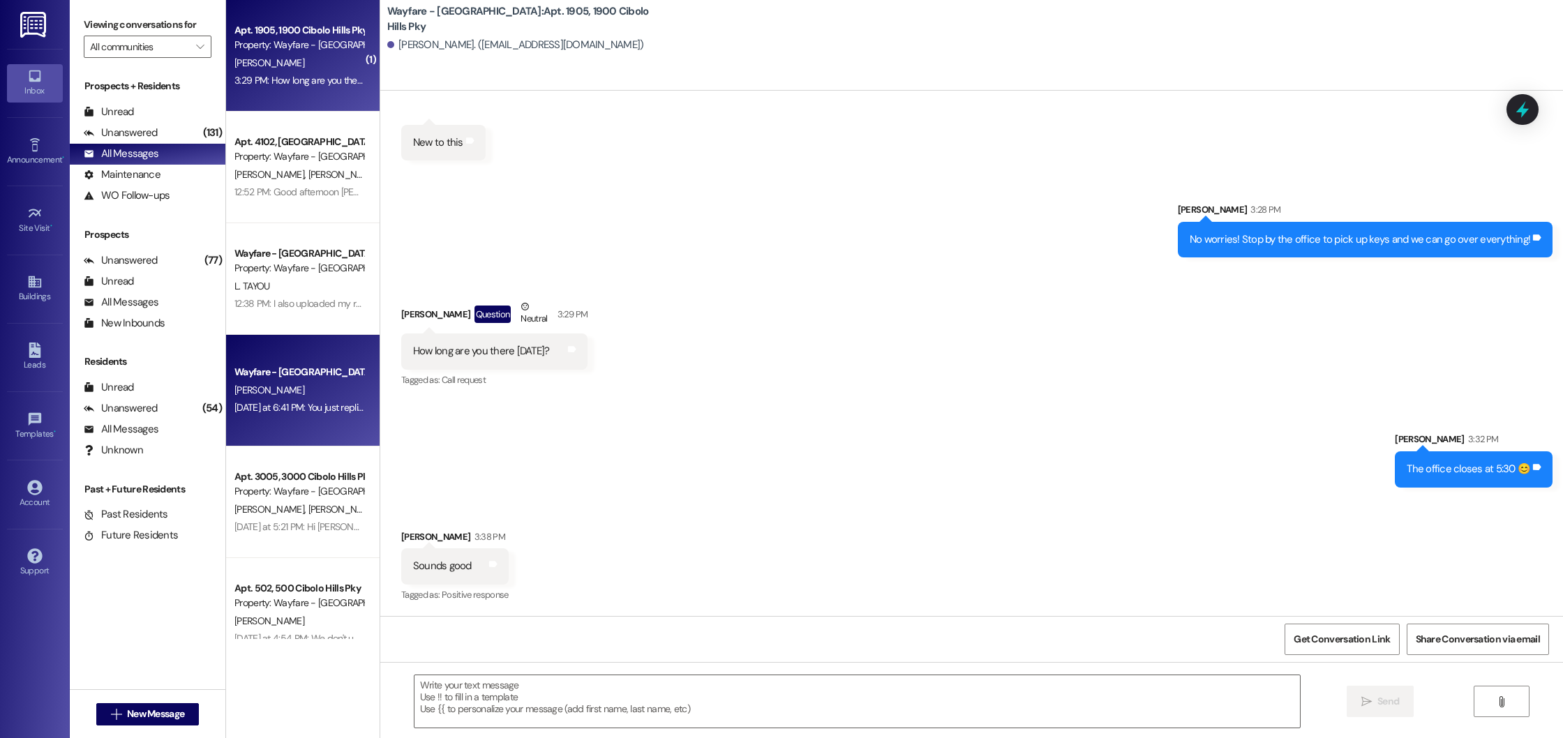
click at [311, 392] on div "[PERSON_NAME]" at bounding box center [299, 390] width 132 height 17
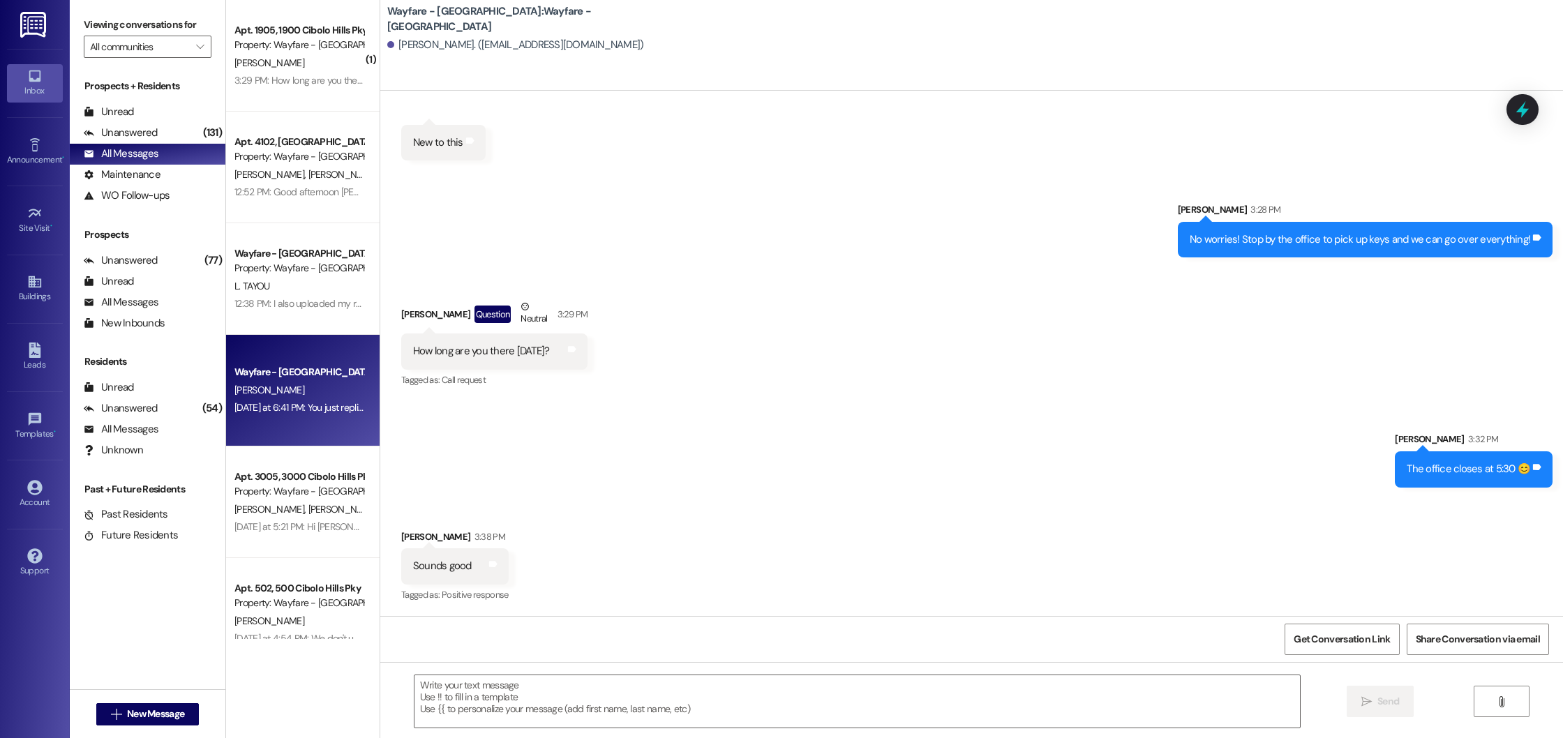
scroll to position [0, 0]
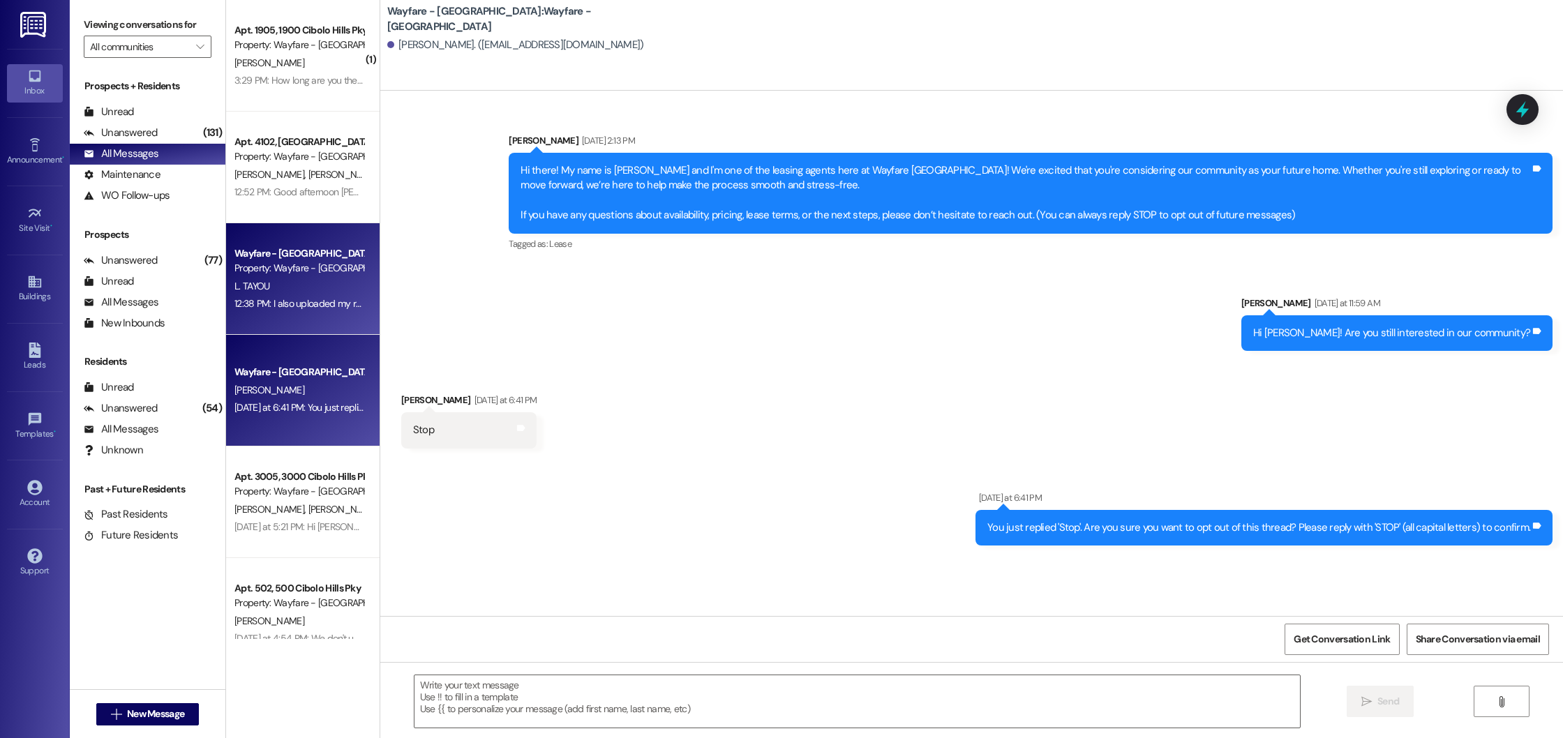
click at [290, 305] on div "12:38 PM: I also uploaded my rental insurance and it still showing pending 12:3…" at bounding box center [381, 303] width 294 height 13
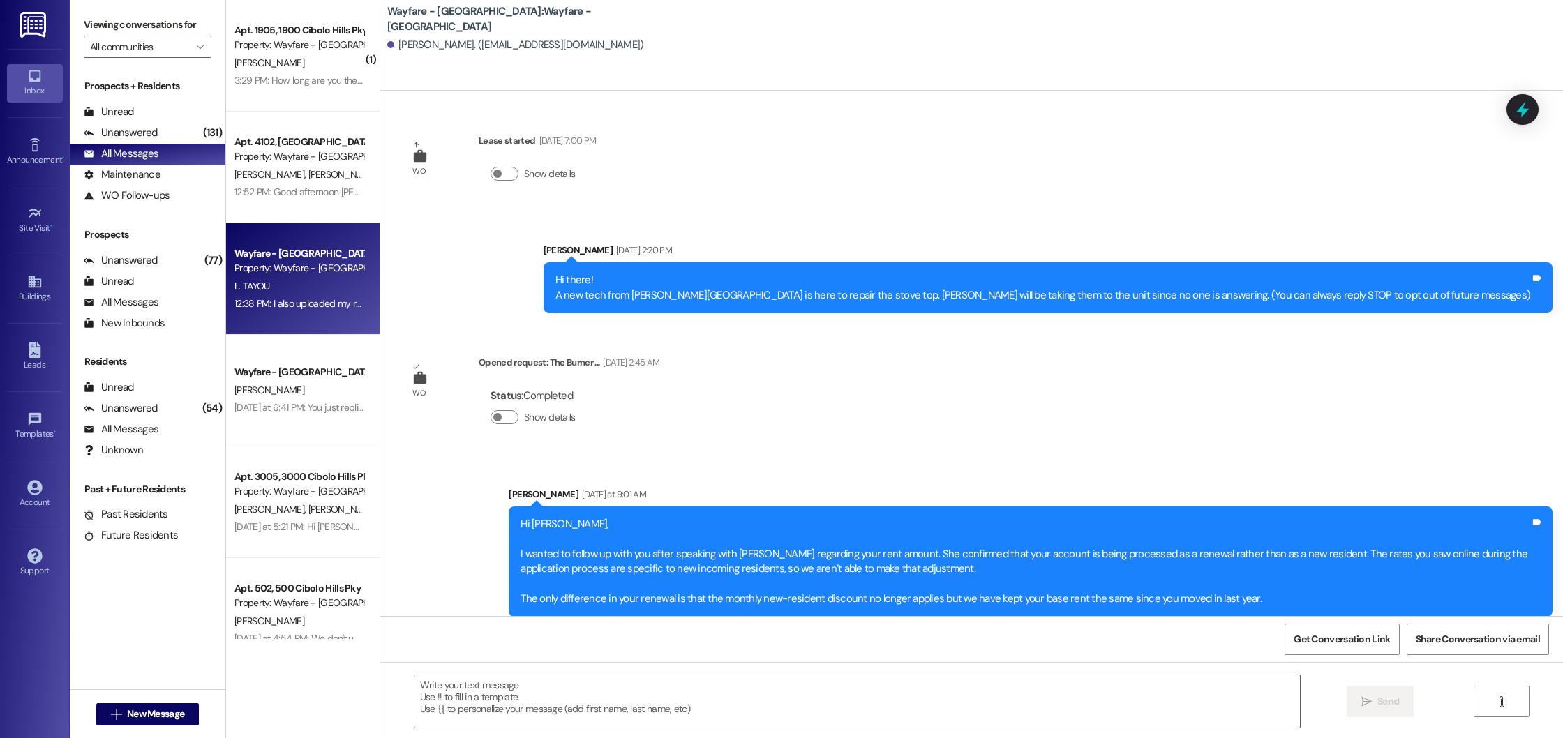
scroll to position [1621, 0]
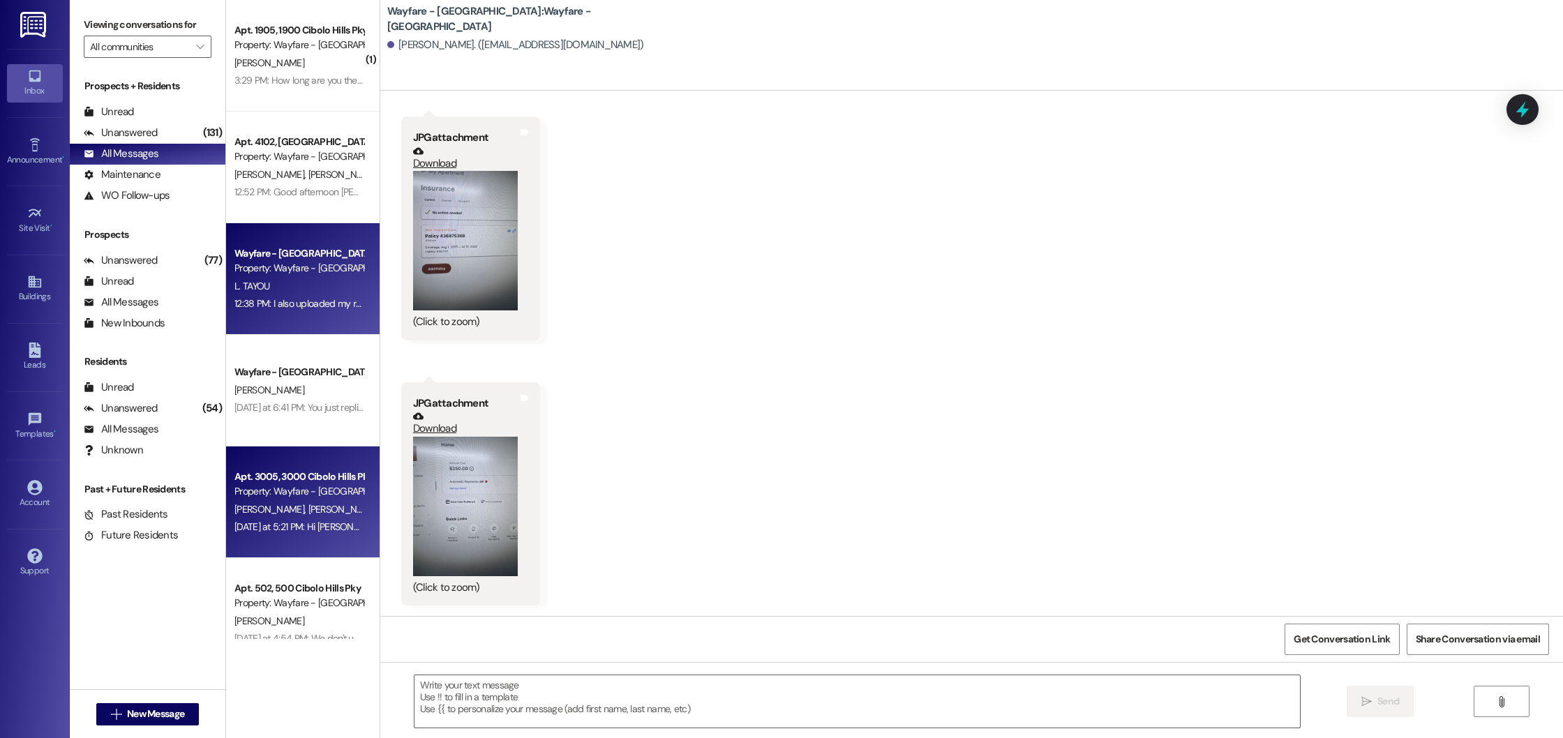
click at [303, 538] on div "Apt. 3005, 3000 Cibolo Hills Pky Property: Wayfare - [GEOGRAPHIC_DATA][PERSON_N…" at bounding box center [303, 503] width 154 height 112
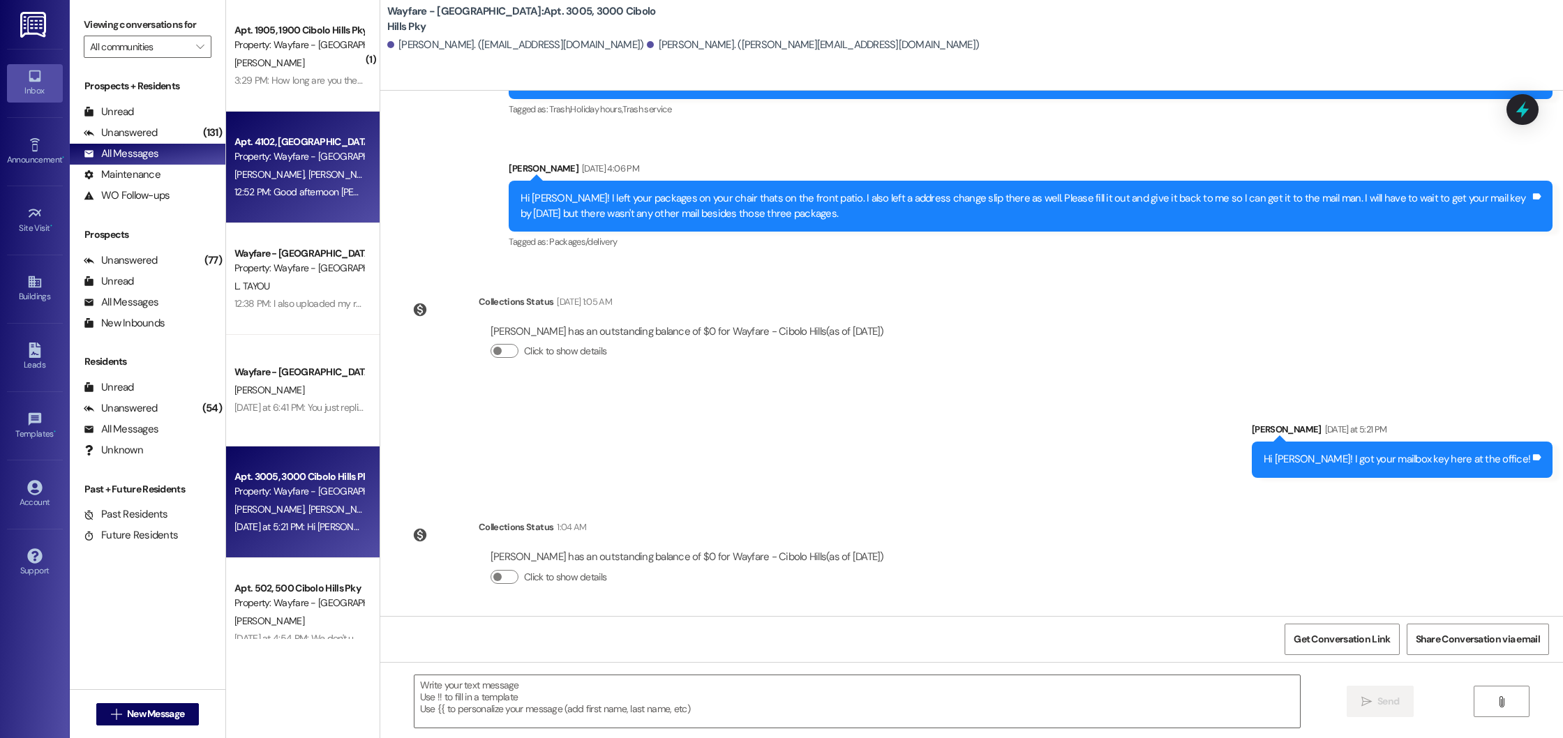
click at [289, 157] on div "Property: Wayfare - [GEOGRAPHIC_DATA]" at bounding box center [298, 156] width 129 height 15
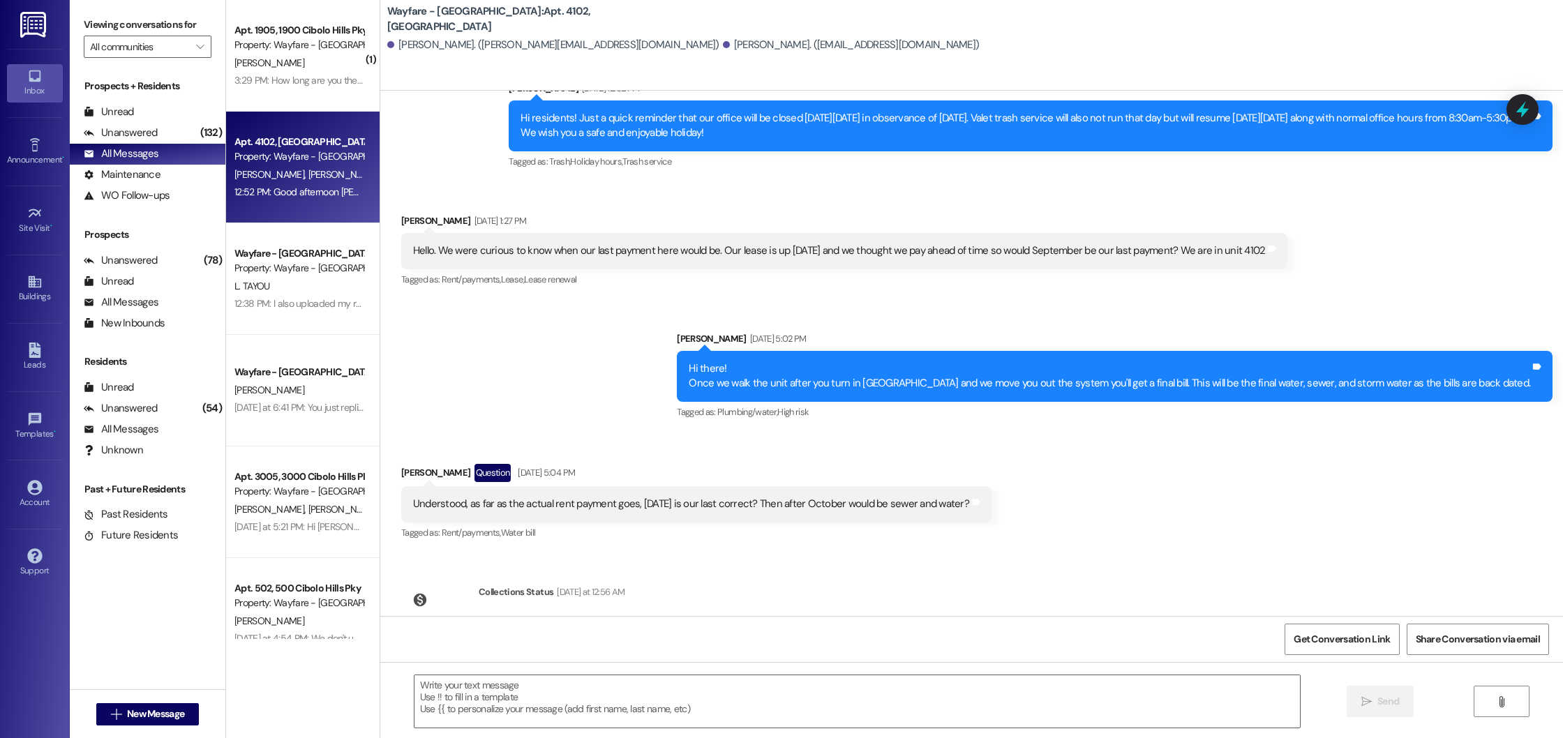
scroll to position [29498, 0]
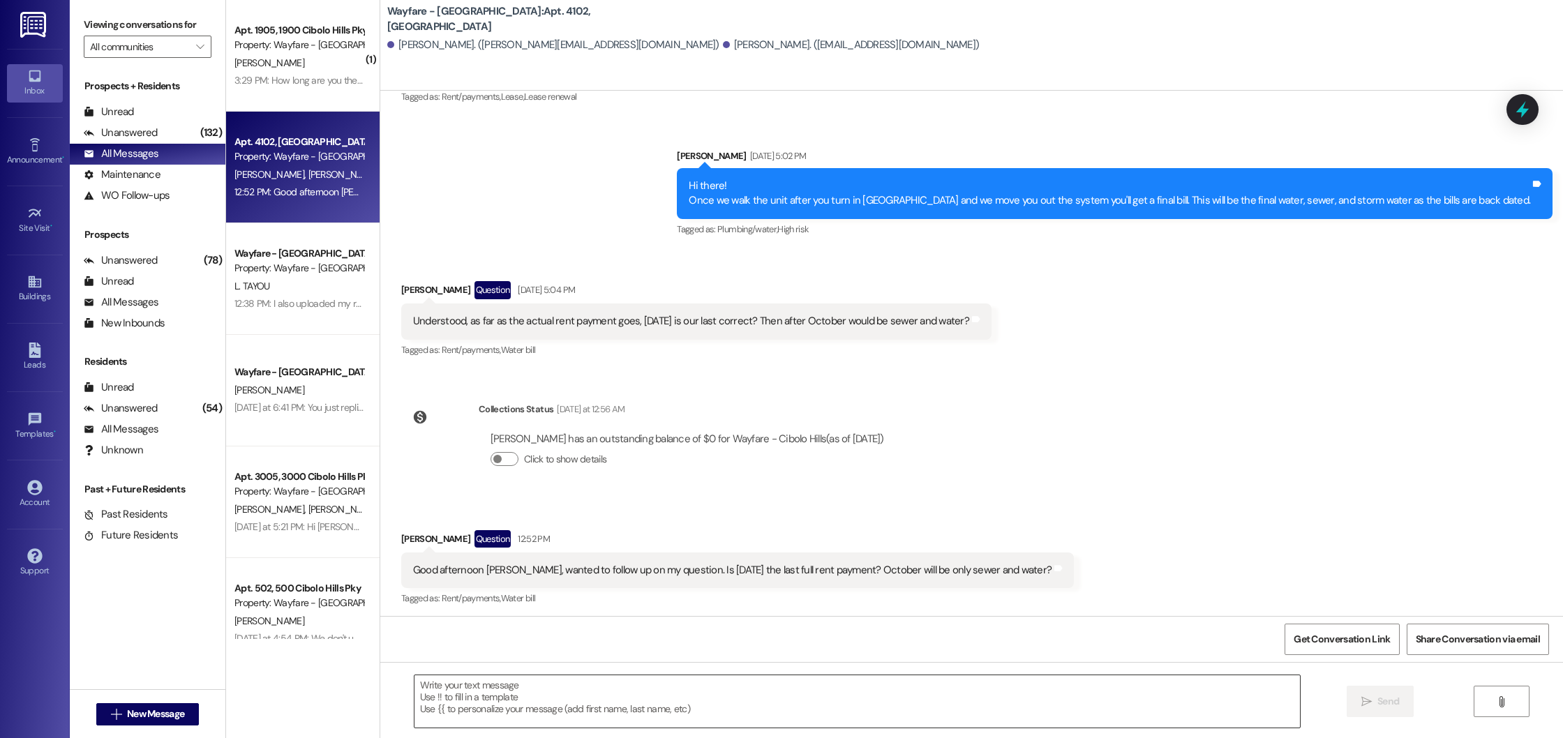
click at [725, 686] on textarea at bounding box center [856, 701] width 885 height 52
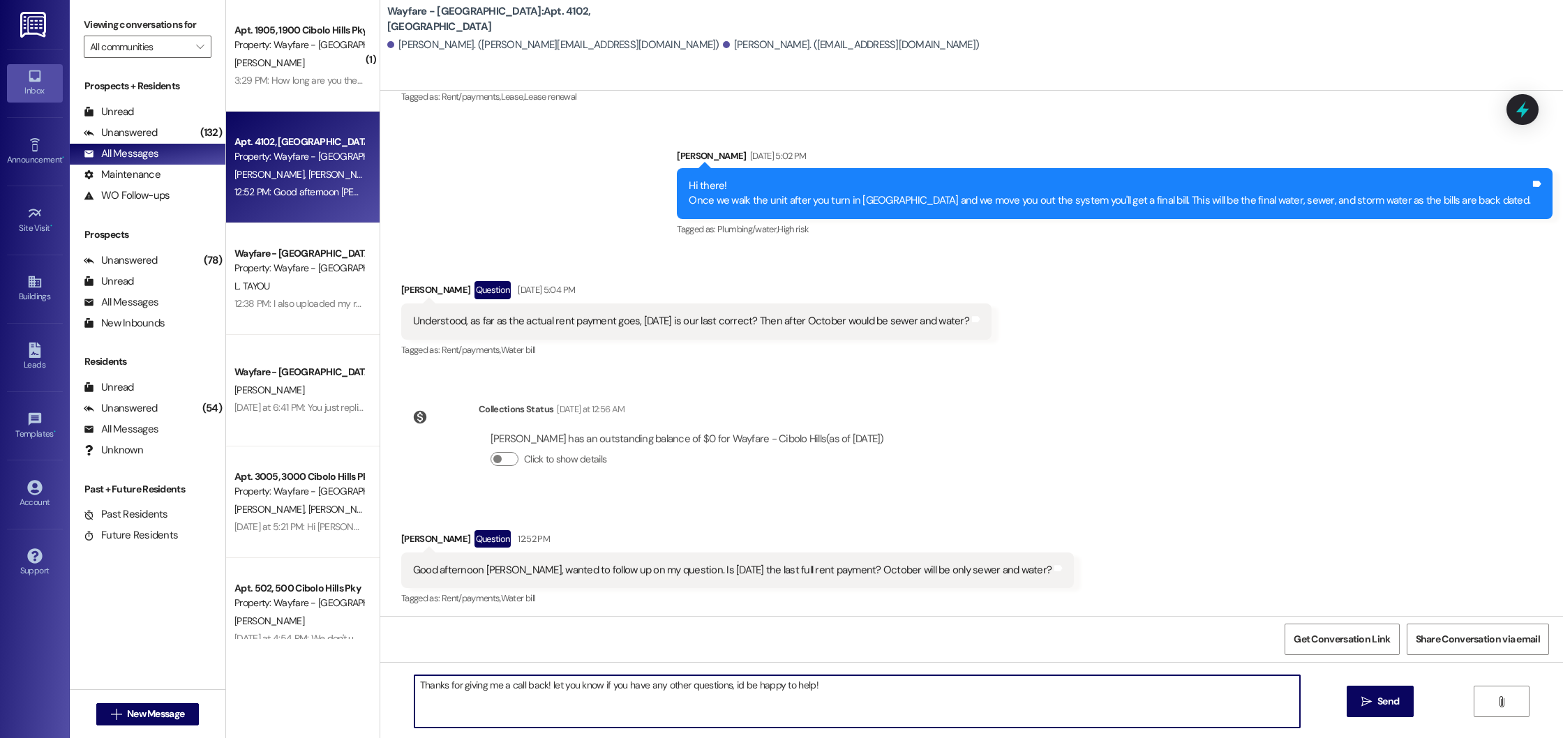
type textarea "Thanks for giving me a call back! let you know if you have any other questions,…"
click at [659, 687] on textarea "Thanks for giving me a call back! let you know if you have any other questions,…" at bounding box center [856, 701] width 885 height 52
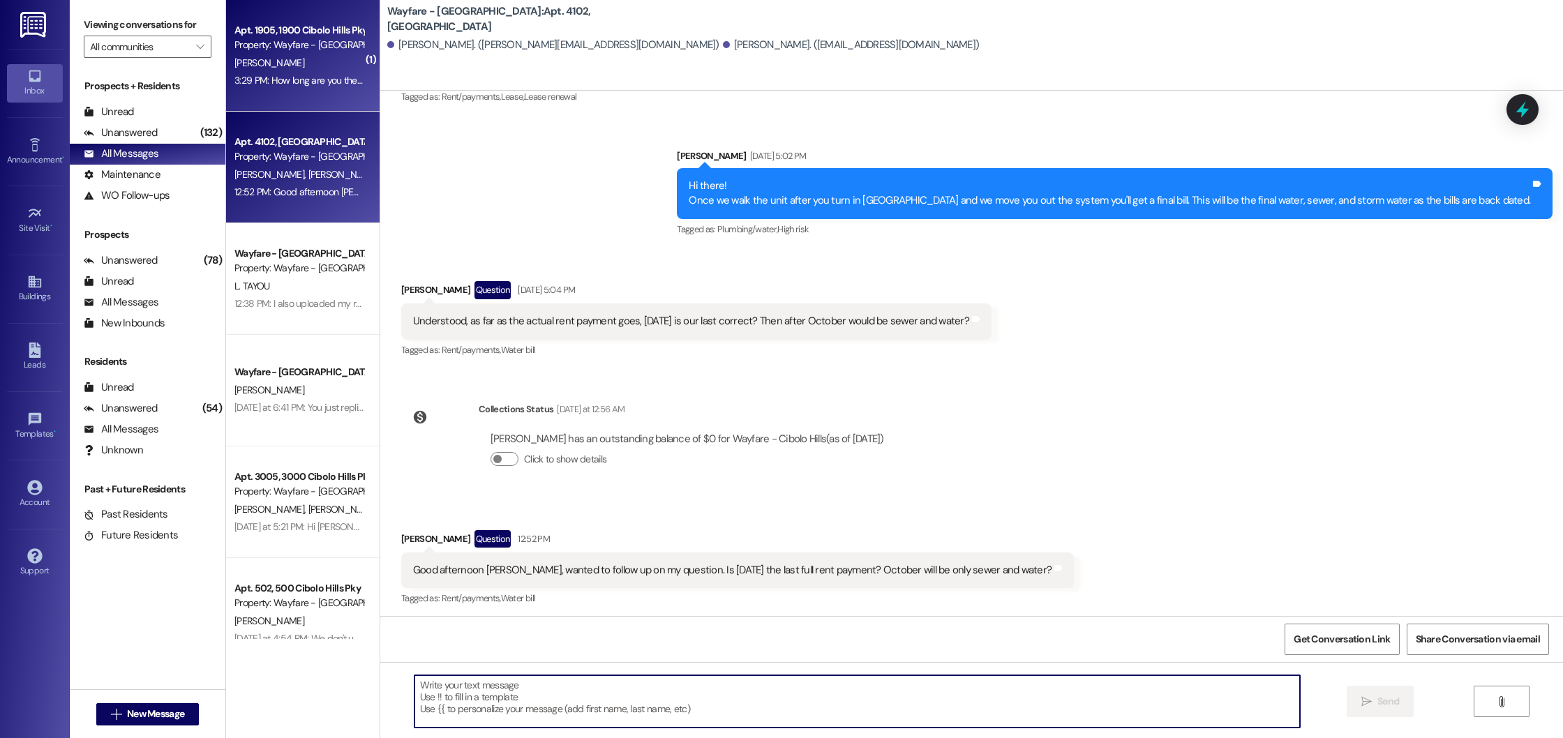
click at [306, 100] on div "Apt. 1905, 1900 Cibolo Hills Pky Property: Wayfare - Cibolo Hills [PERSON_NAME]…" at bounding box center [303, 56] width 154 height 112
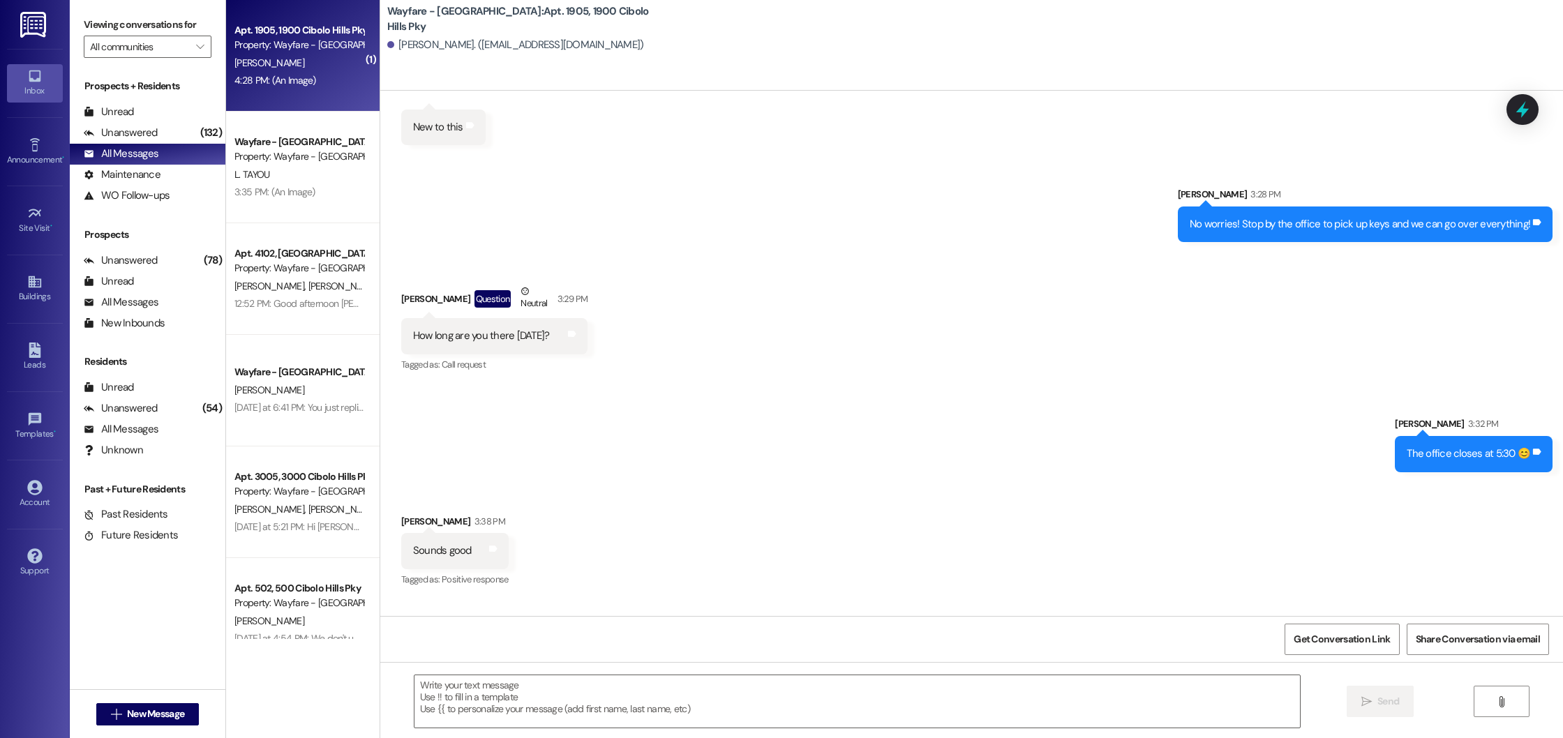
scroll to position [4364, 0]
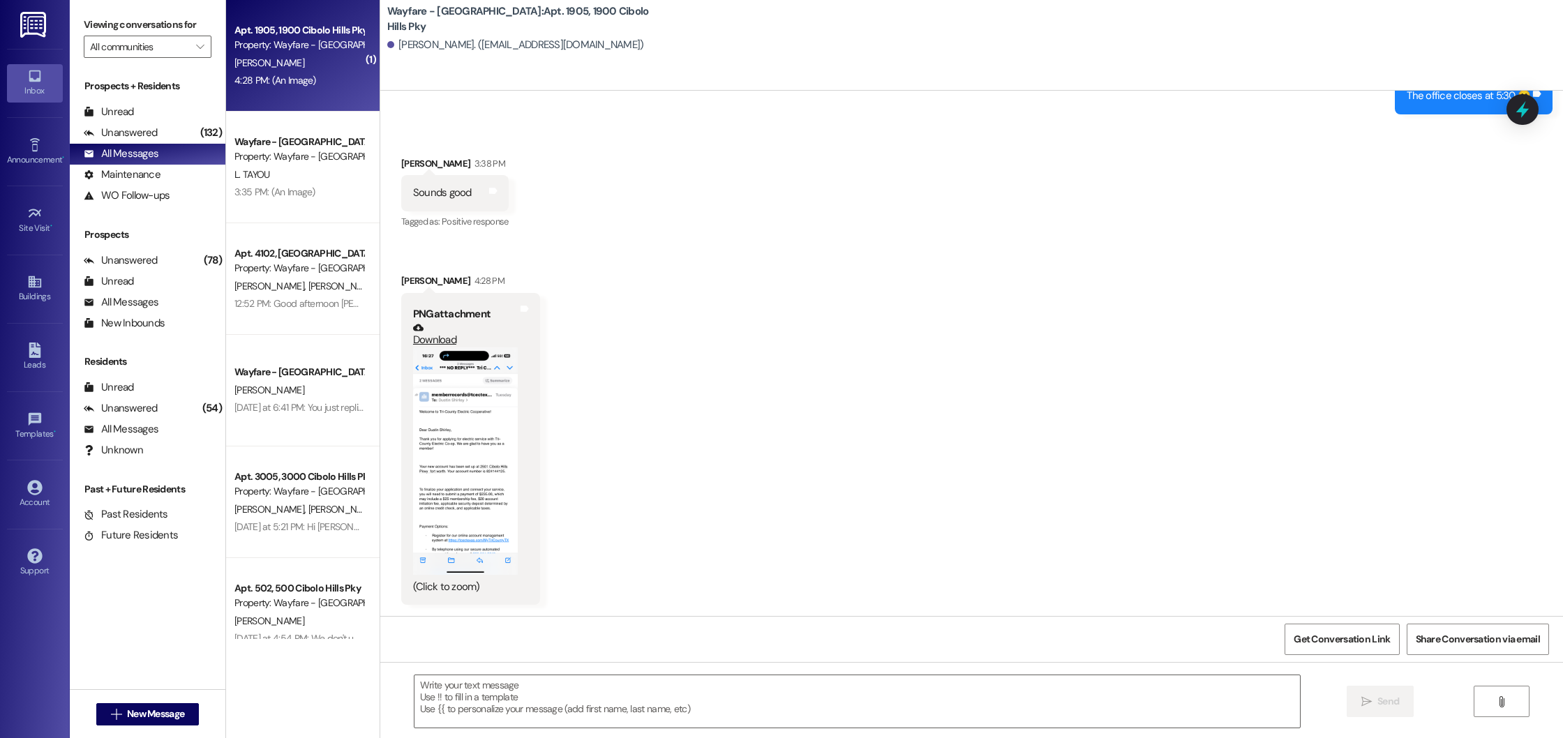
click at [414, 447] on button "Zoom image" at bounding box center [465, 460] width 105 height 227
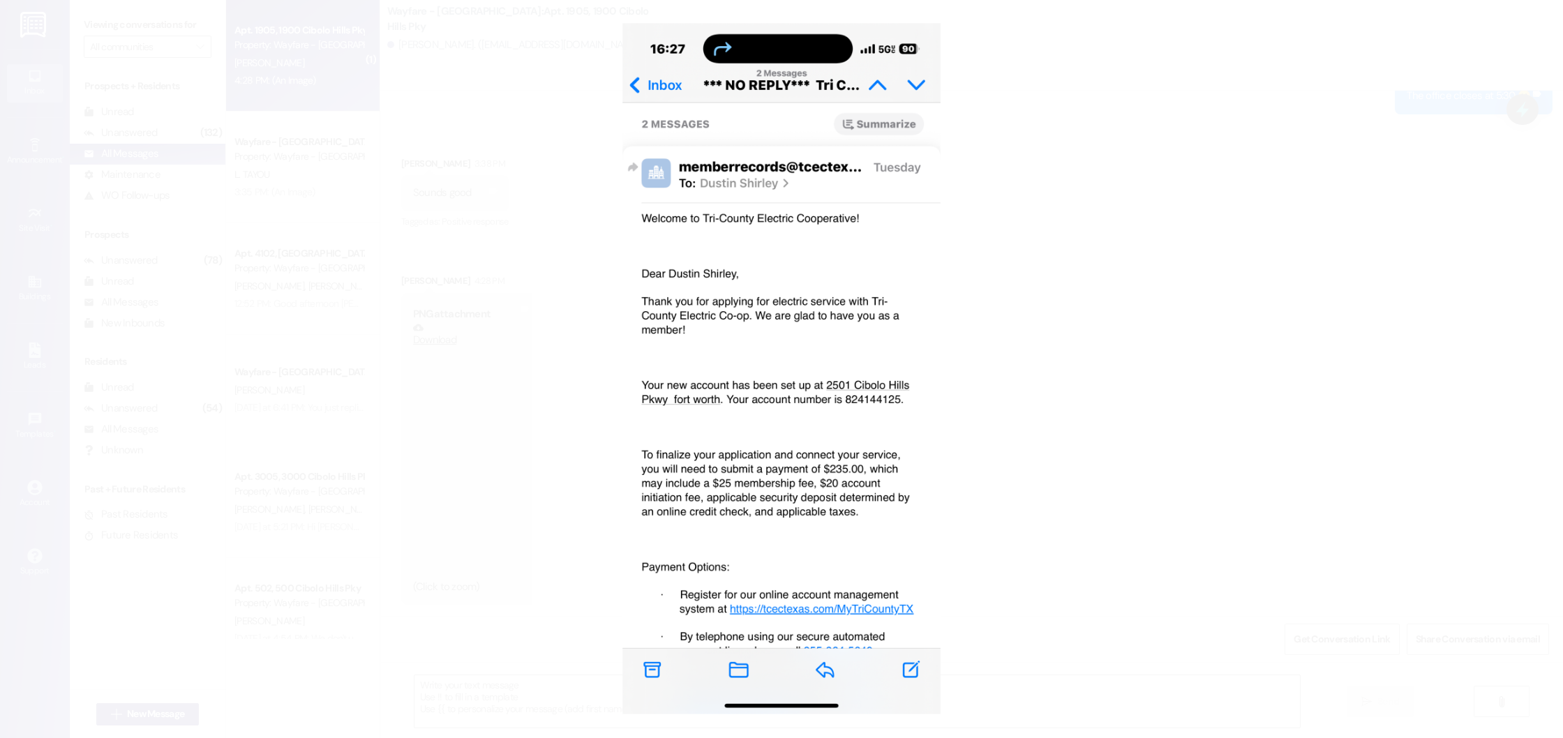
click at [799, 232] on button "Unzoom image" at bounding box center [781, 369] width 1563 height 738
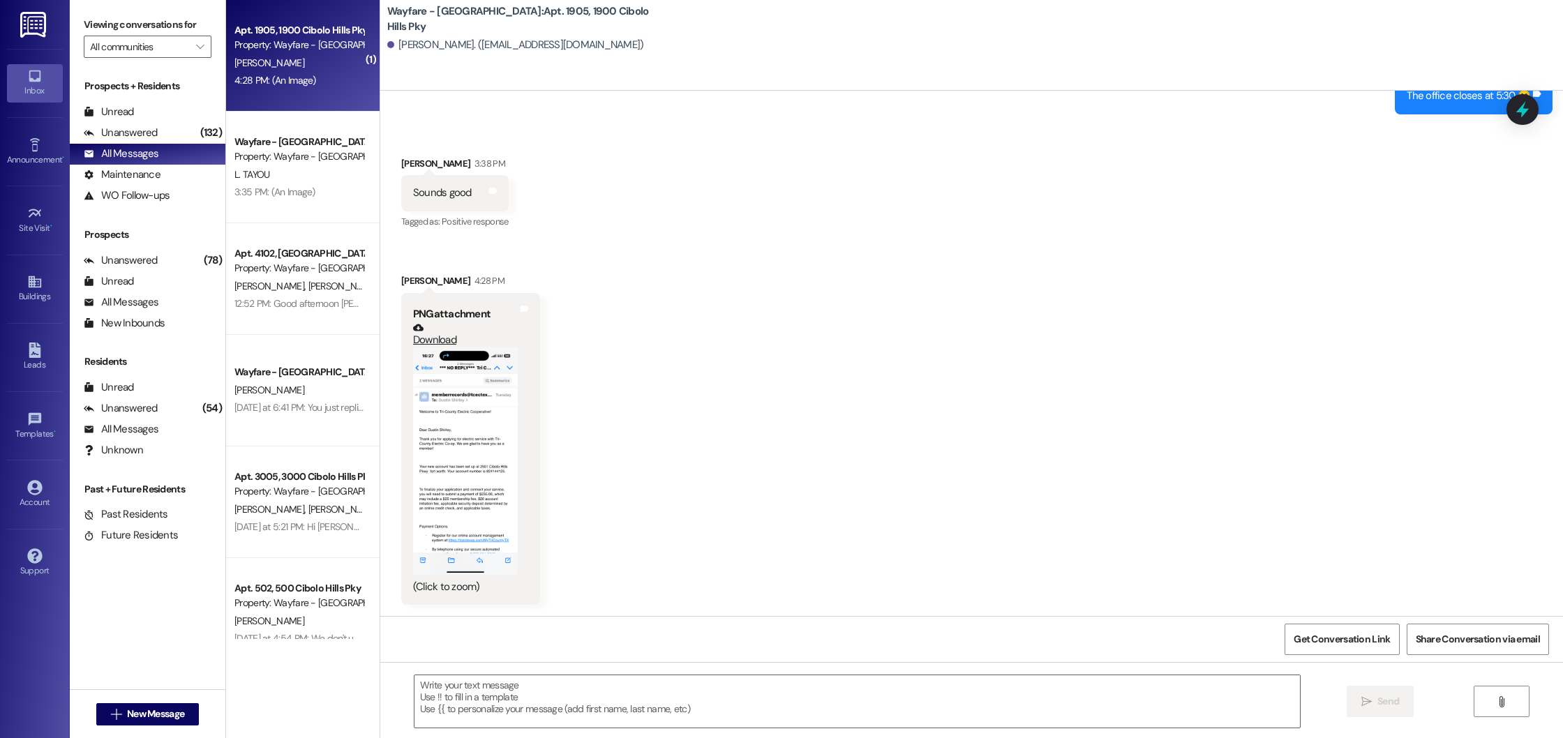
click at [416, 336] on link "Download" at bounding box center [465, 334] width 105 height 24
